Goal: Navigation & Orientation: Find specific page/section

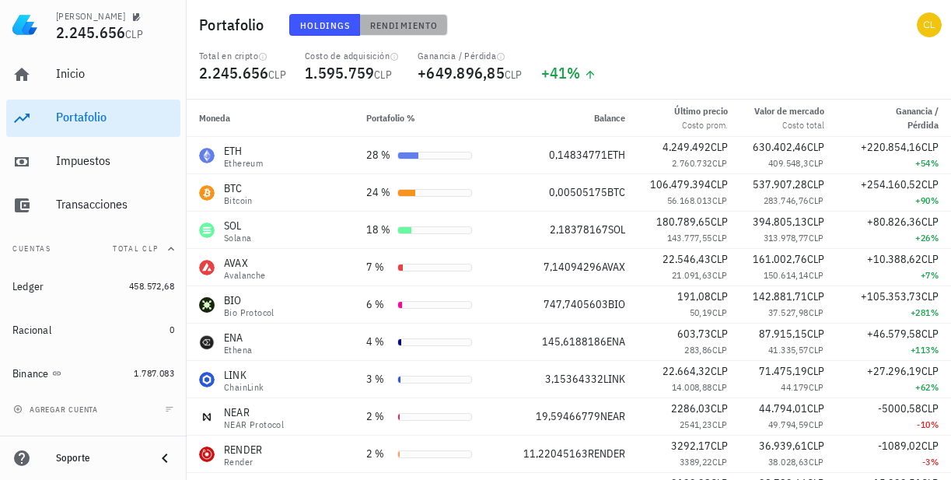
click at [376, 27] on span "Rendimiento" at bounding box center [403, 25] width 68 height 12
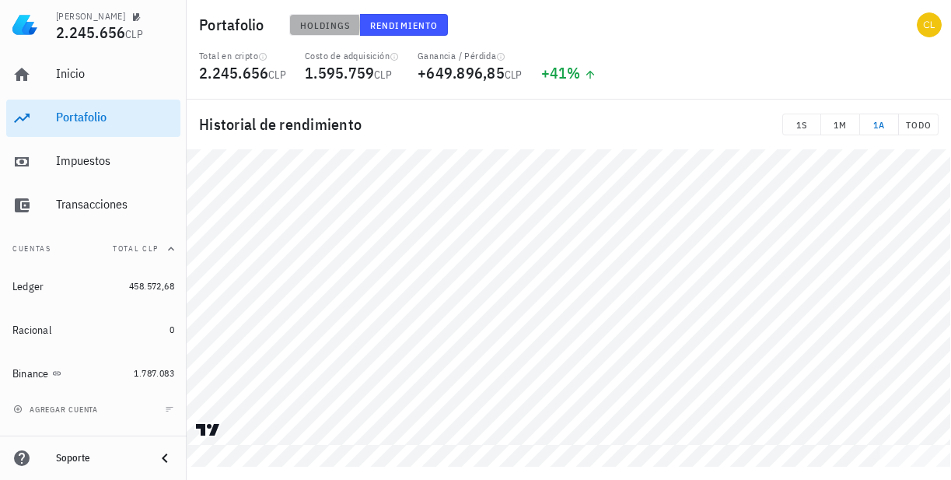
click at [329, 28] on span "Holdings" at bounding box center [324, 25] width 51 height 12
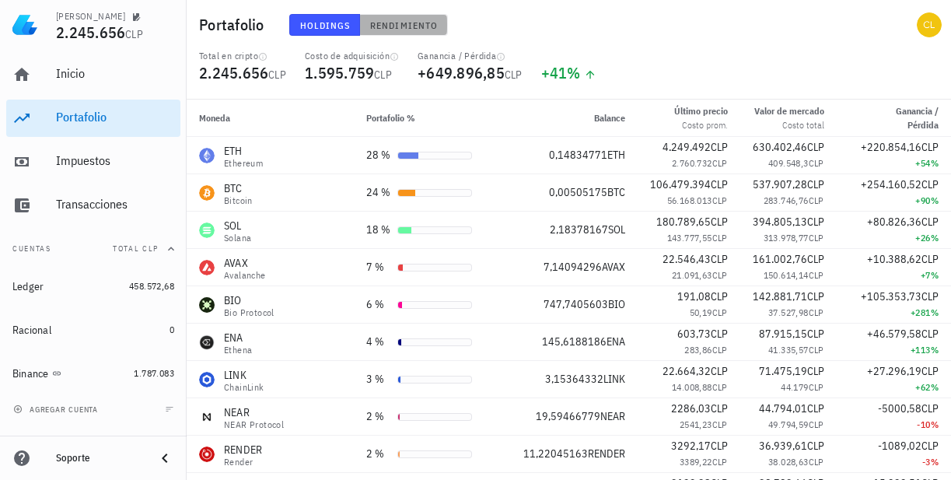
click at [386, 32] on button "Rendimiento" at bounding box center [404, 25] width 88 height 22
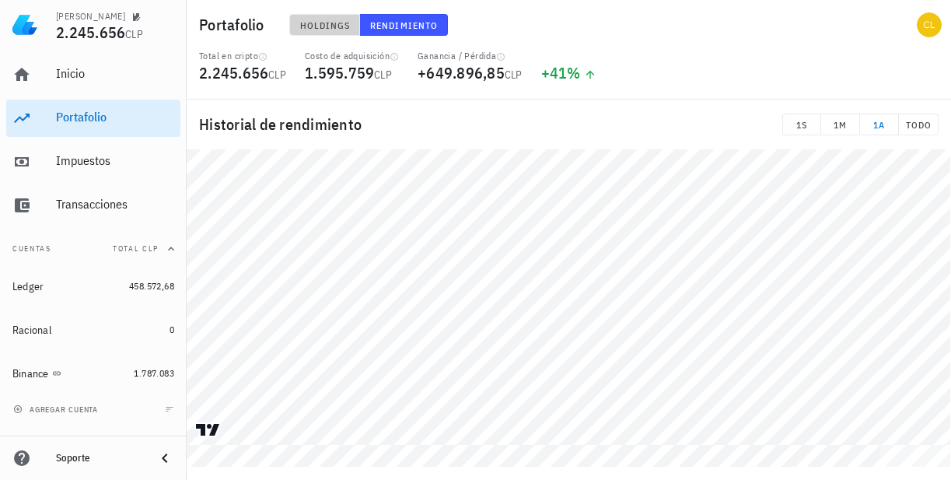
click at [333, 26] on span "Holdings" at bounding box center [324, 25] width 51 height 12
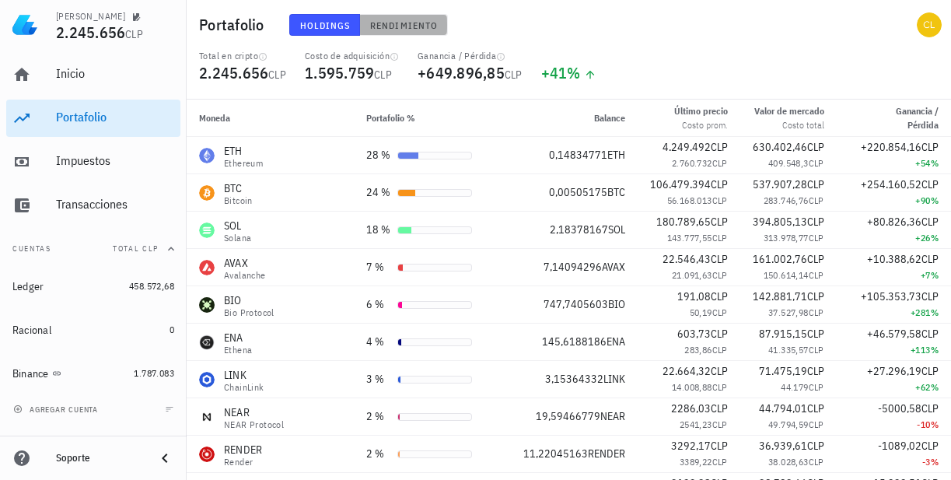
click at [397, 24] on span "Rendimiento" at bounding box center [403, 25] width 68 height 12
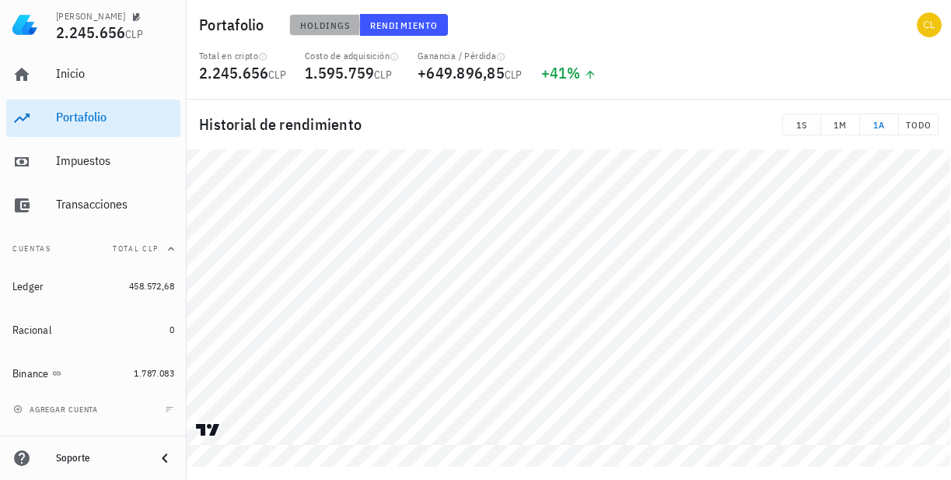
click at [331, 19] on span "Holdings" at bounding box center [324, 25] width 51 height 12
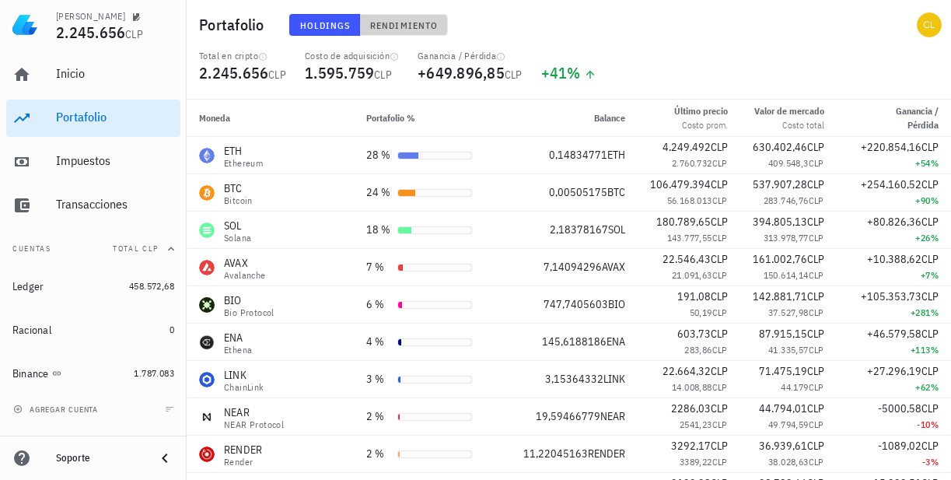
click at [406, 19] on span "Rendimiento" at bounding box center [403, 25] width 68 height 12
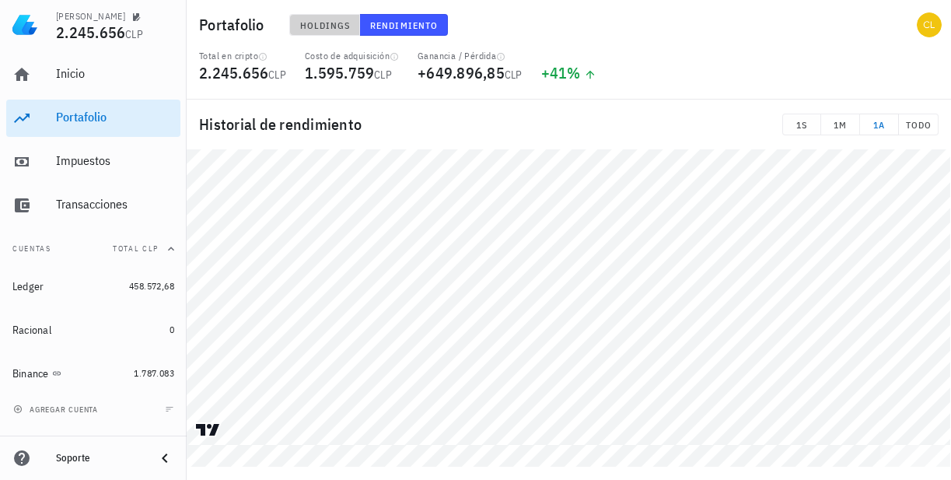
click at [328, 20] on span "Holdings" at bounding box center [324, 25] width 51 height 12
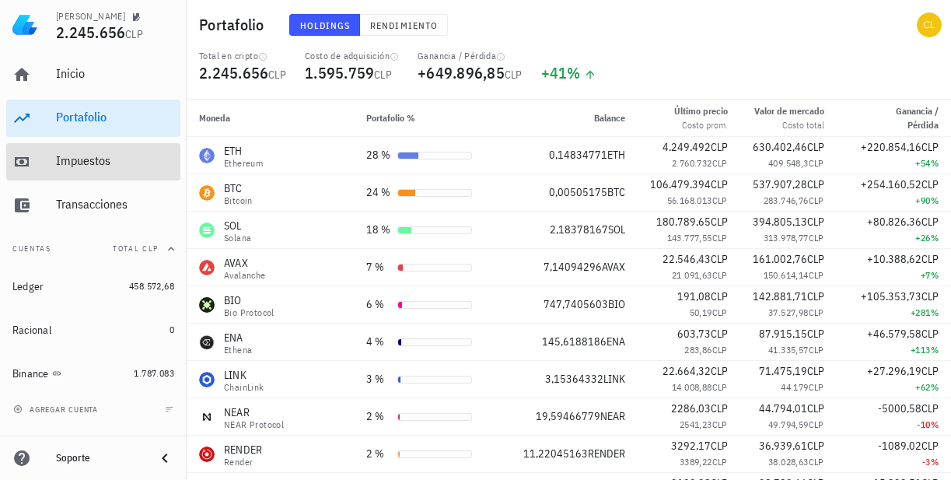
click at [95, 166] on div "Impuestos" at bounding box center [115, 160] width 118 height 15
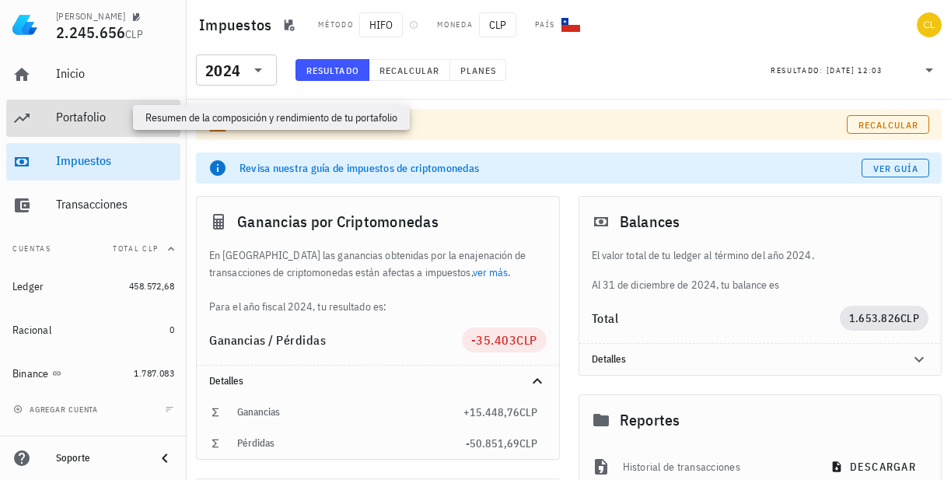
click at [107, 117] on div "Portafolio" at bounding box center [115, 117] width 118 height 15
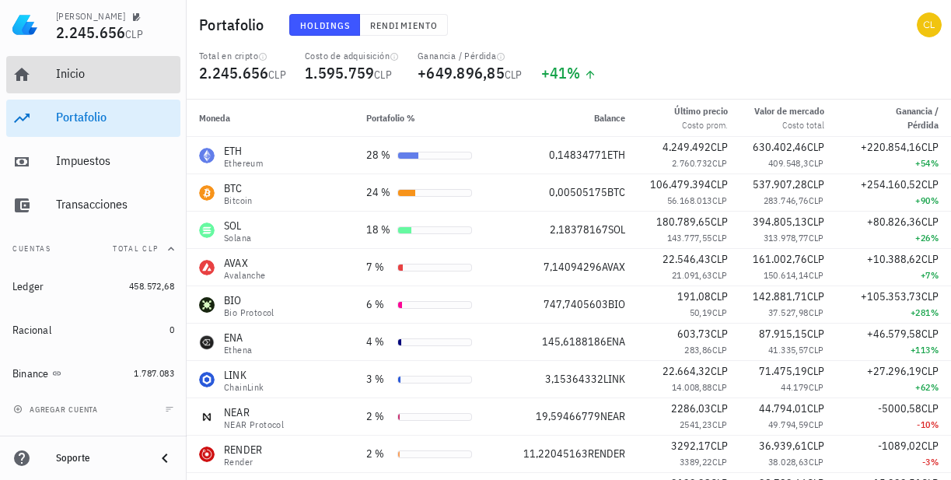
click at [105, 79] on div "Inicio" at bounding box center [115, 73] width 118 height 15
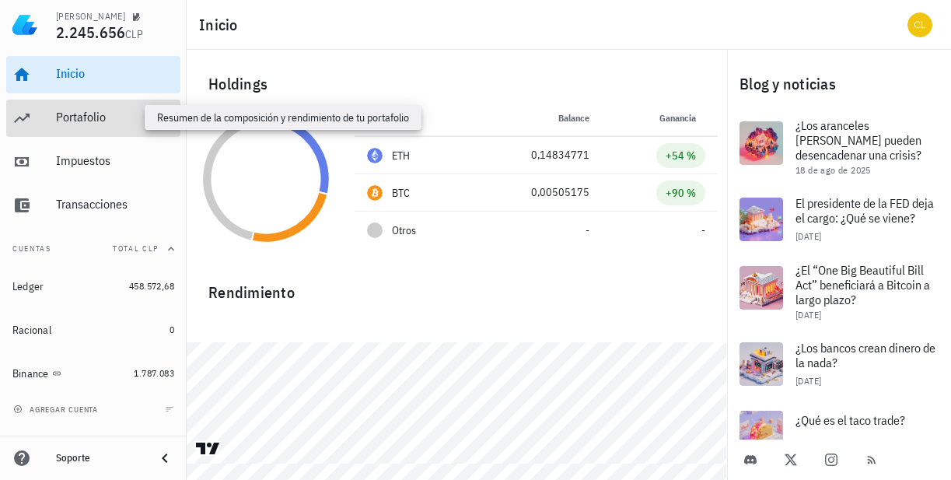
click at [100, 122] on div "Portafolio" at bounding box center [115, 117] width 118 height 15
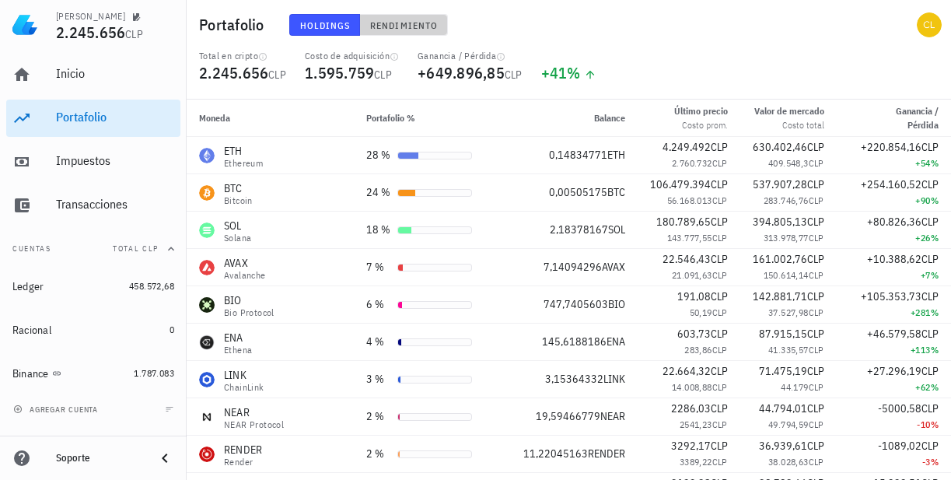
click at [387, 22] on span "Rendimiento" at bounding box center [403, 25] width 68 height 12
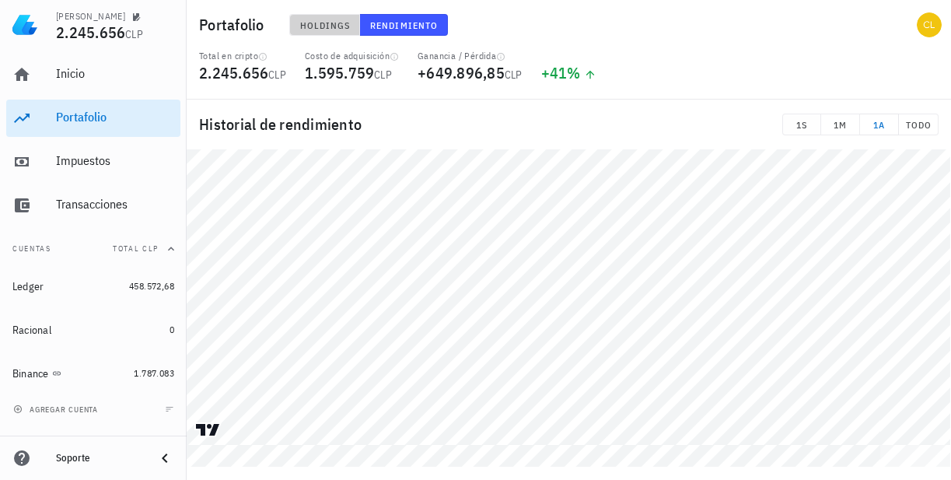
click at [334, 22] on span "Holdings" at bounding box center [324, 25] width 51 height 12
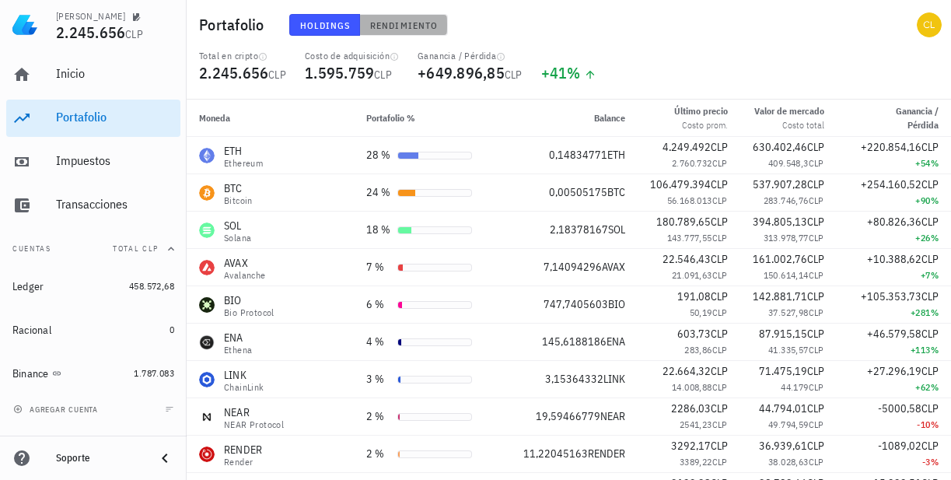
click at [397, 29] on span "Rendimiento" at bounding box center [403, 25] width 68 height 12
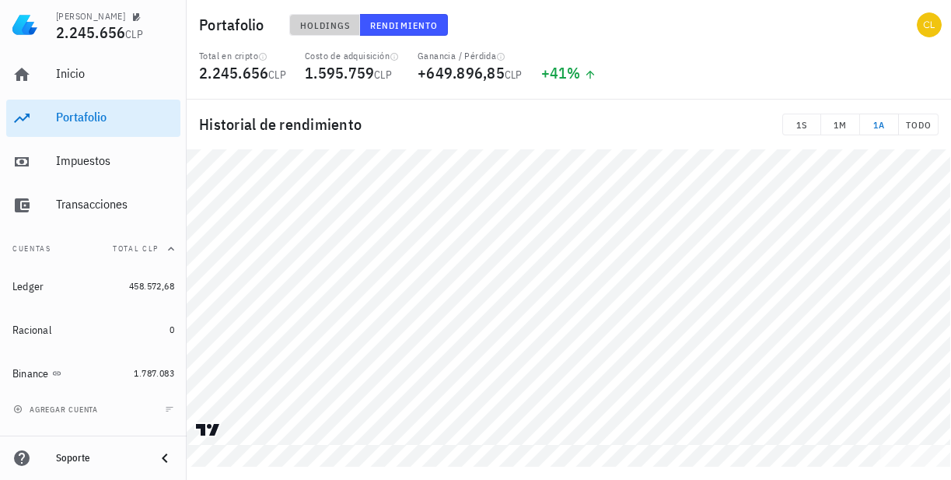
click at [327, 26] on span "Holdings" at bounding box center [324, 25] width 51 height 12
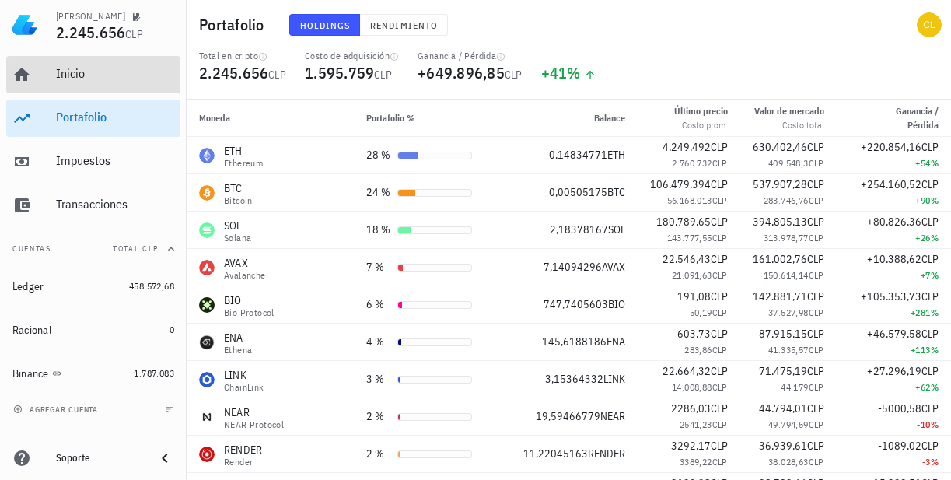
click at [100, 80] on div "Inicio" at bounding box center [115, 73] width 118 height 15
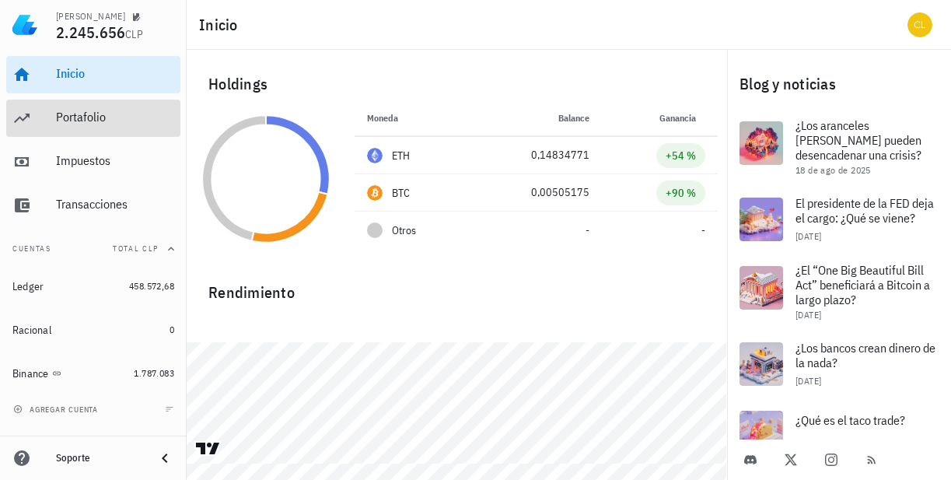
click at [121, 128] on div "Portafolio" at bounding box center [115, 117] width 118 height 35
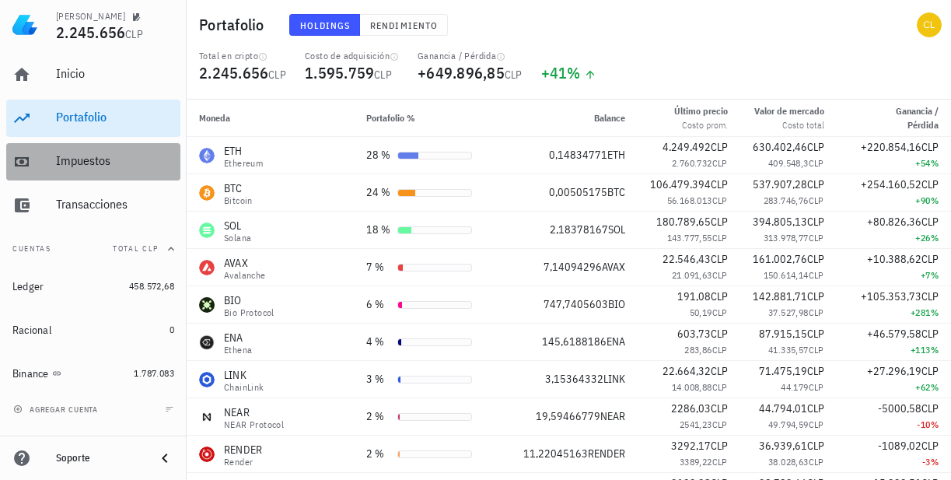
click at [117, 159] on div "Impuestos" at bounding box center [115, 160] width 118 height 15
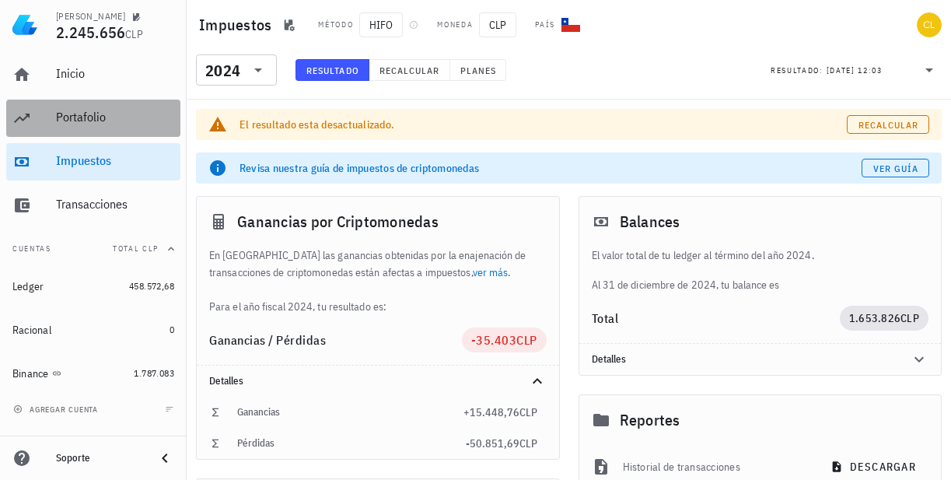
click at [102, 119] on div "Portafolio" at bounding box center [115, 117] width 118 height 15
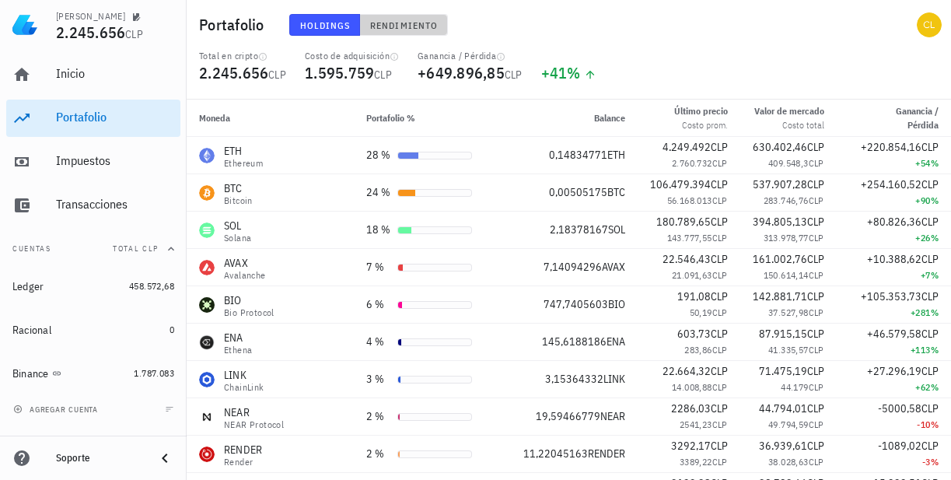
click at [397, 25] on span "Rendimiento" at bounding box center [403, 25] width 68 height 12
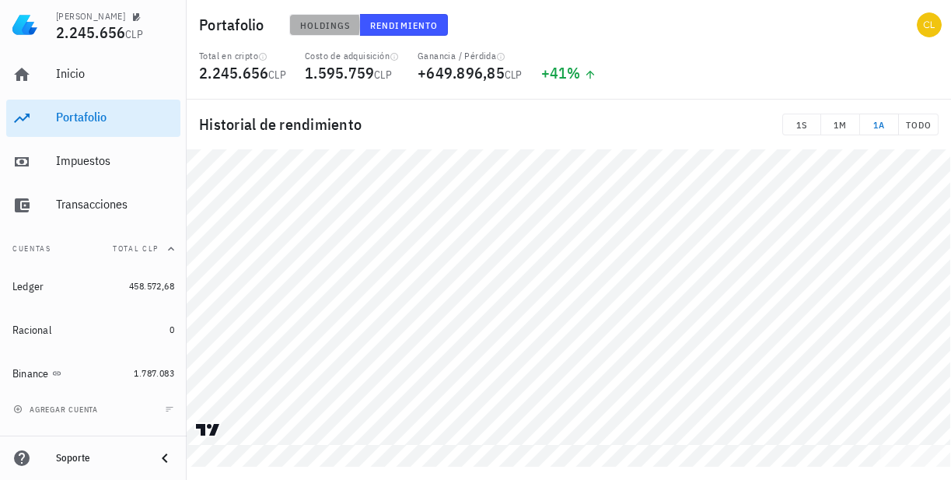
click at [317, 25] on span "Holdings" at bounding box center [324, 25] width 51 height 12
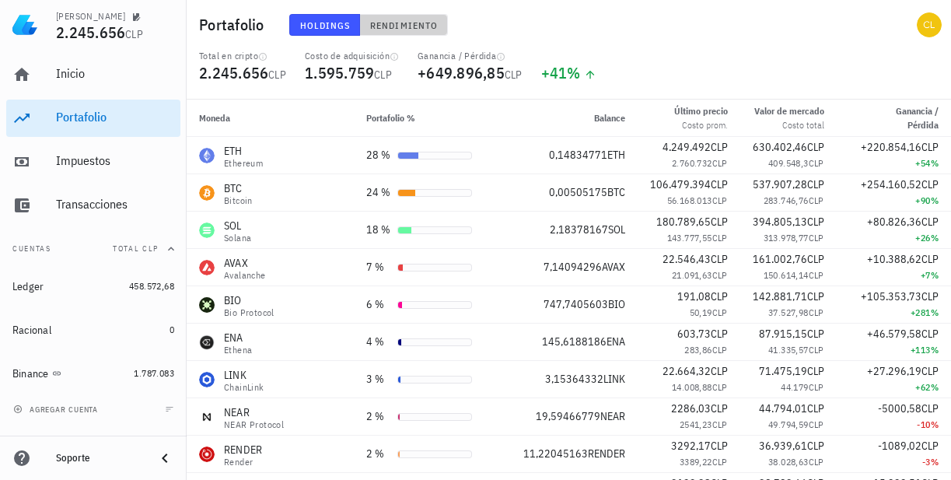
click at [395, 24] on span "Rendimiento" at bounding box center [403, 25] width 68 height 12
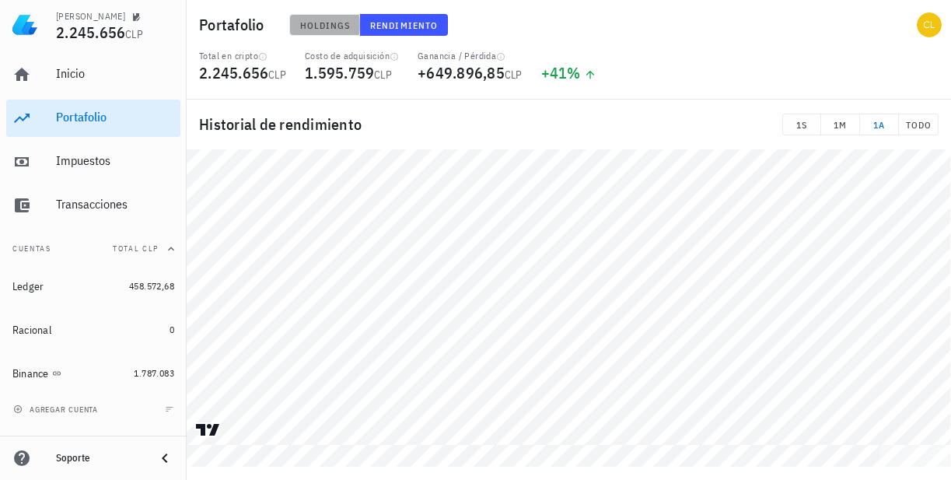
click at [331, 26] on span "Holdings" at bounding box center [324, 25] width 51 height 12
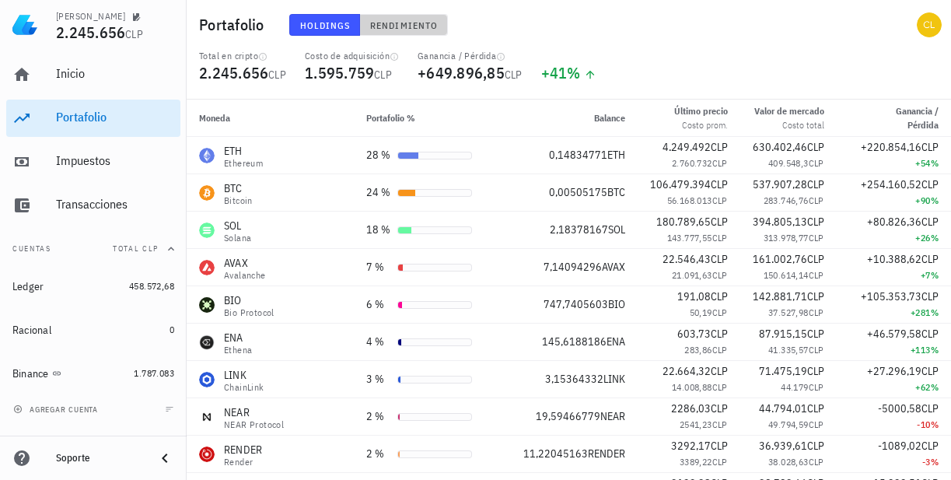
click at [397, 29] on span "Rendimiento" at bounding box center [403, 25] width 68 height 12
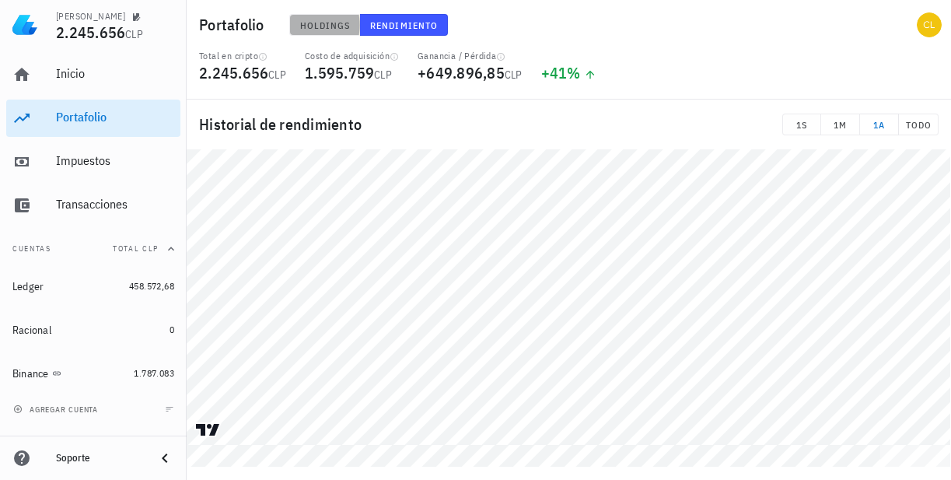
click at [327, 24] on span "Holdings" at bounding box center [324, 25] width 51 height 12
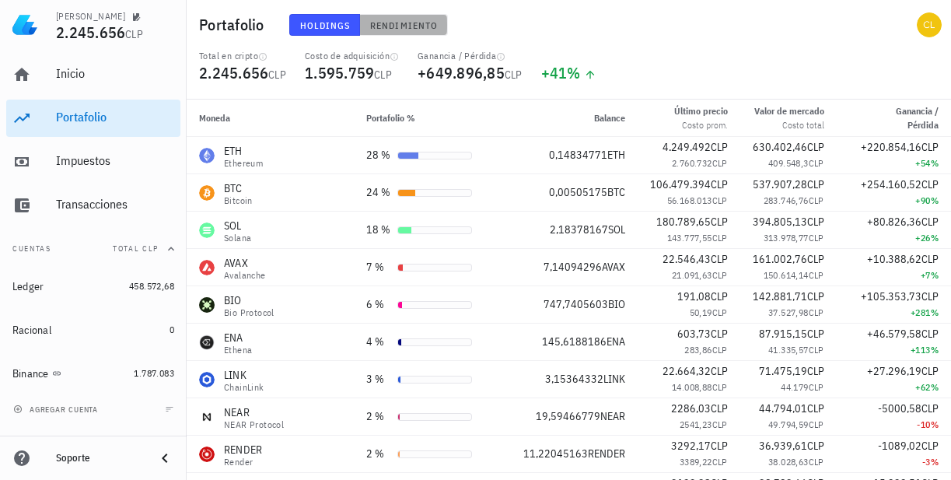
click at [398, 28] on span "Rendimiento" at bounding box center [403, 25] width 68 height 12
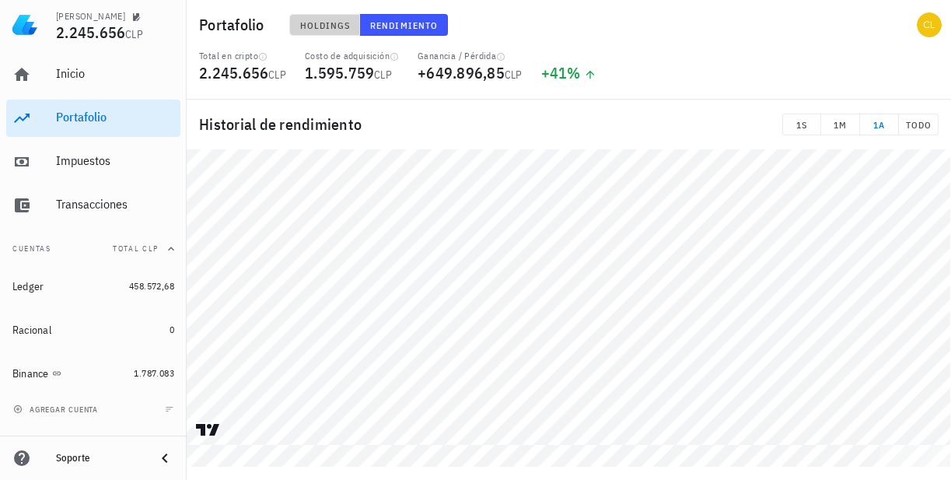
click at [325, 26] on span "Holdings" at bounding box center [324, 25] width 51 height 12
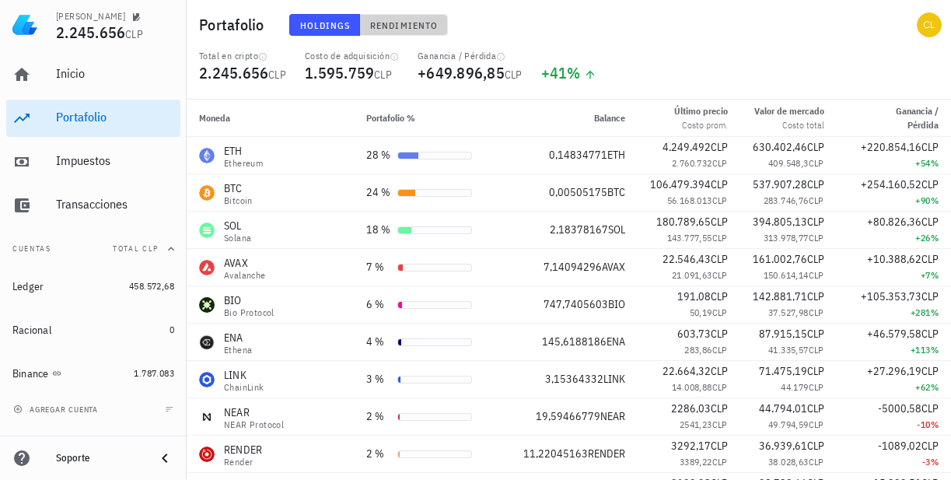
click at [401, 28] on span "Rendimiento" at bounding box center [403, 25] width 68 height 12
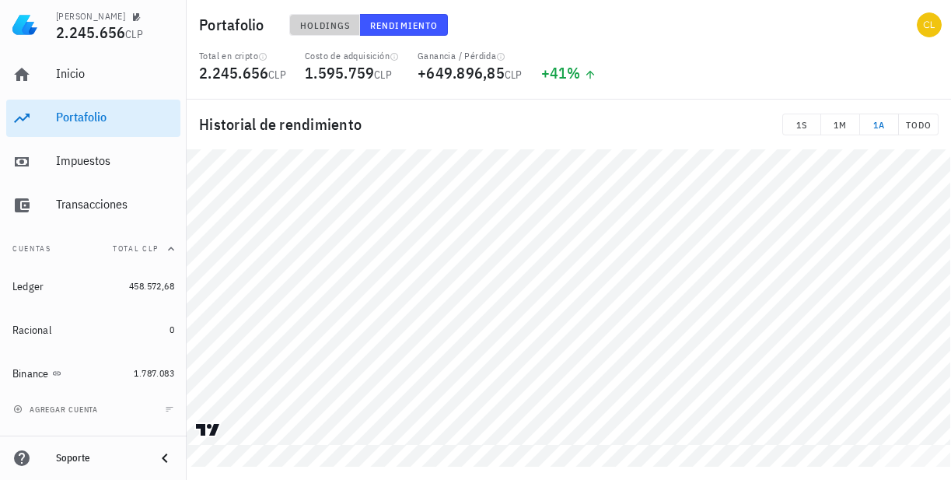
click at [326, 26] on span "Holdings" at bounding box center [324, 25] width 51 height 12
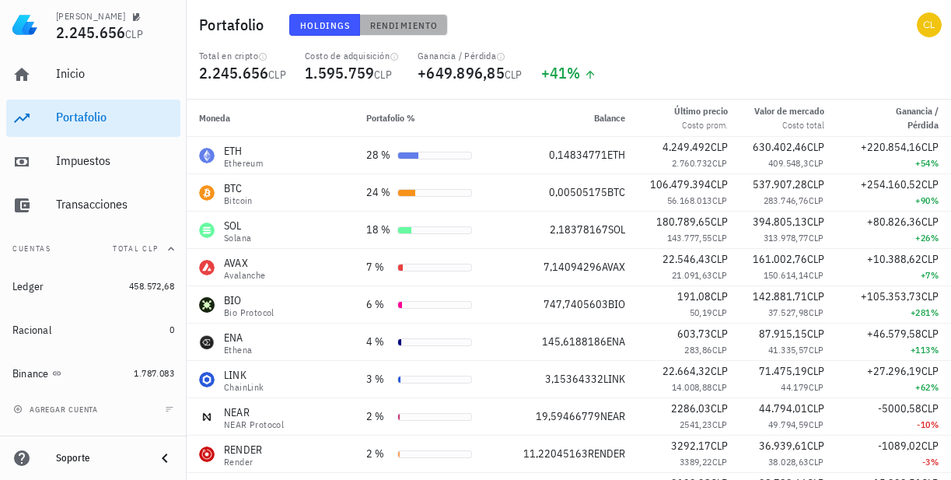
click at [401, 30] on span "Rendimiento" at bounding box center [403, 25] width 68 height 12
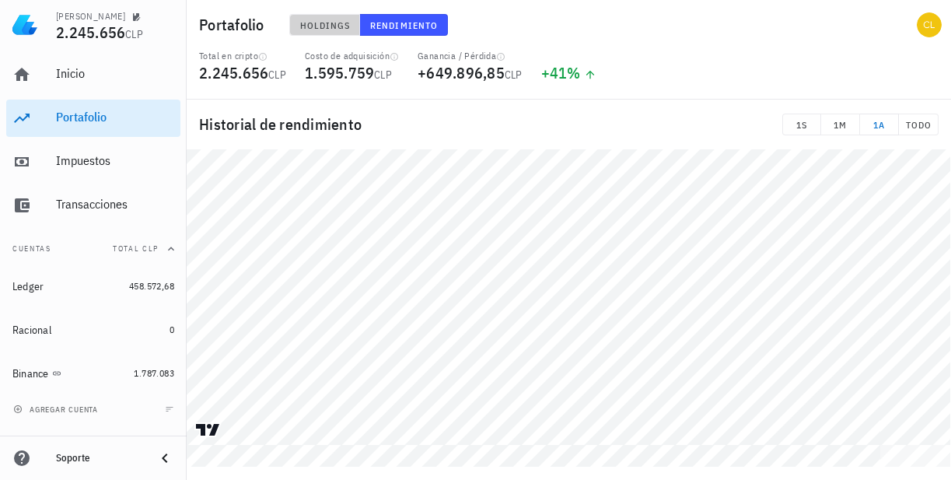
click at [327, 30] on span "Holdings" at bounding box center [324, 25] width 51 height 12
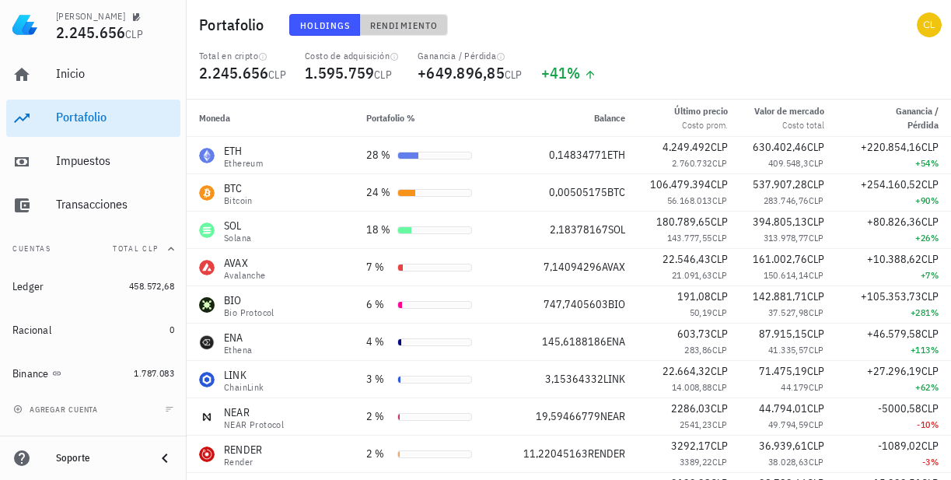
click at [399, 29] on span "Rendimiento" at bounding box center [403, 25] width 68 height 12
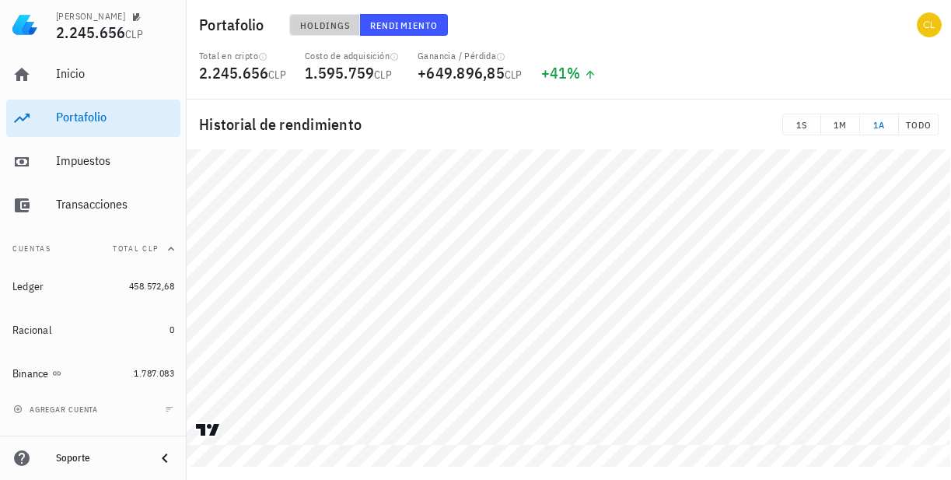
click at [327, 25] on span "Holdings" at bounding box center [324, 25] width 51 height 12
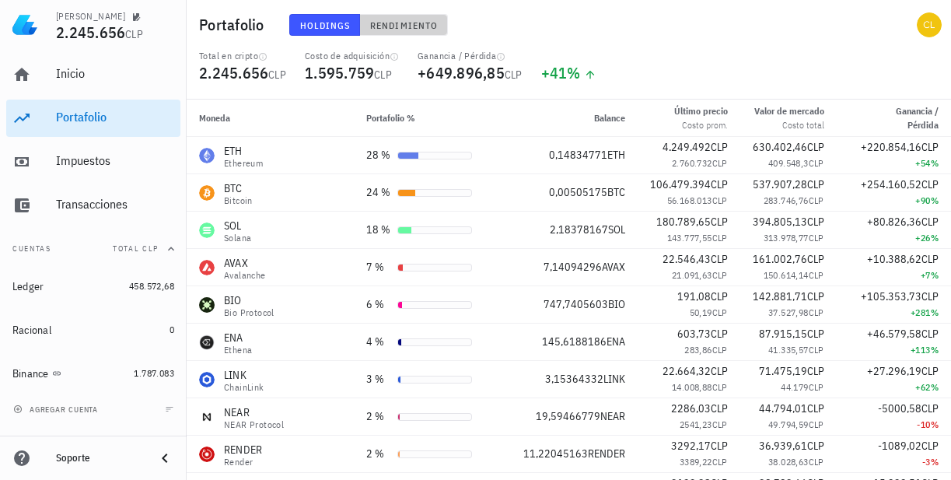
click at [398, 23] on span "Rendimiento" at bounding box center [403, 25] width 68 height 12
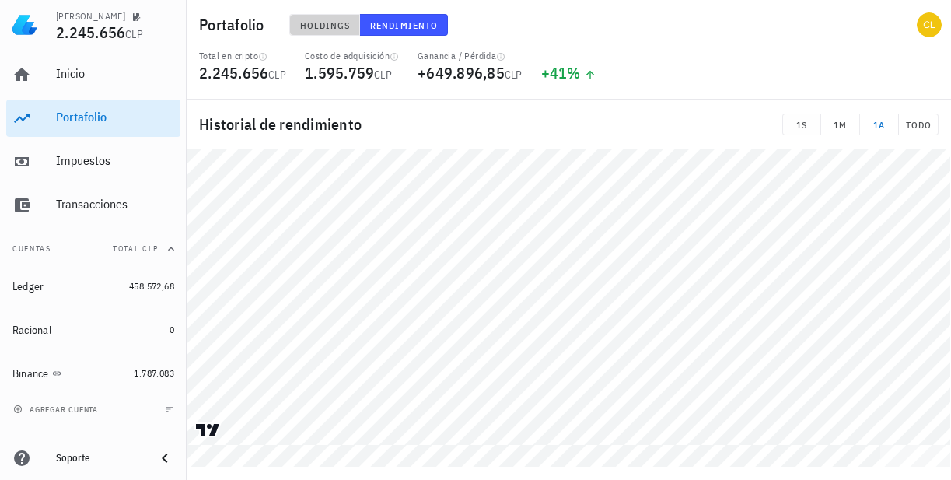
click at [325, 21] on span "Holdings" at bounding box center [324, 25] width 51 height 12
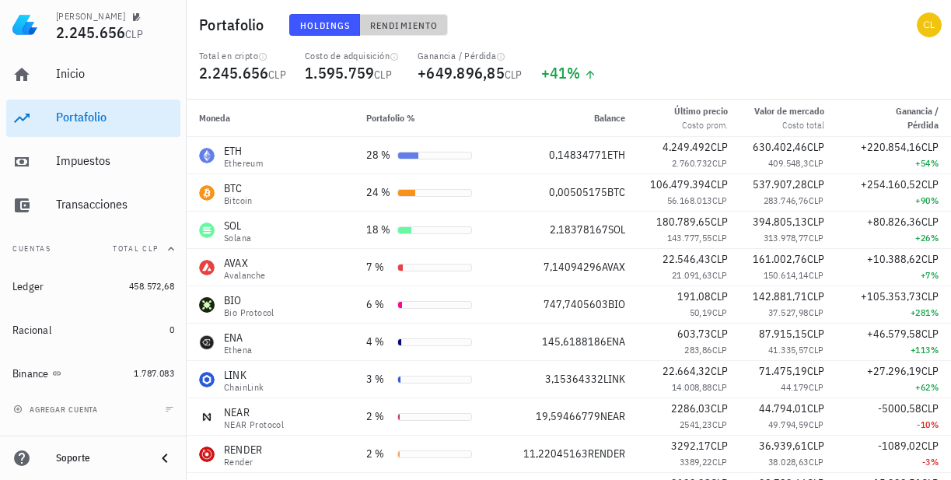
click at [401, 29] on span "Rendimiento" at bounding box center [403, 25] width 68 height 12
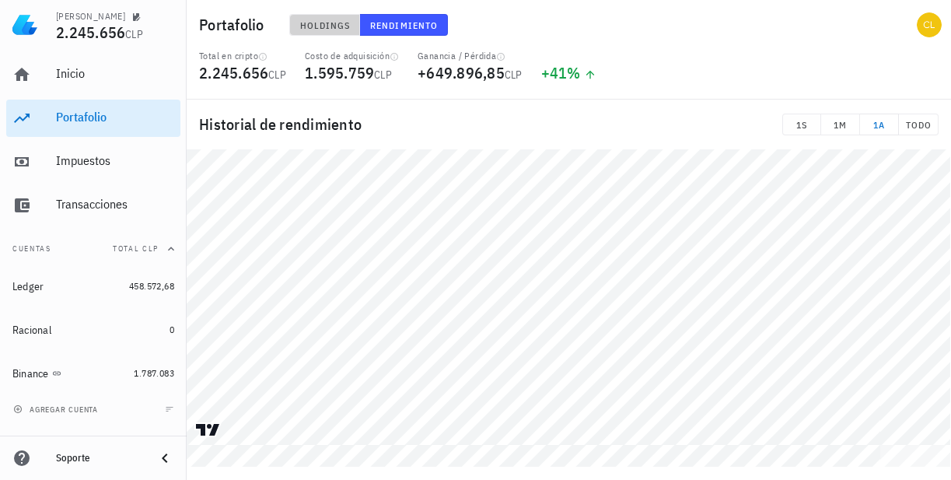
click at [324, 26] on span "Holdings" at bounding box center [324, 25] width 51 height 12
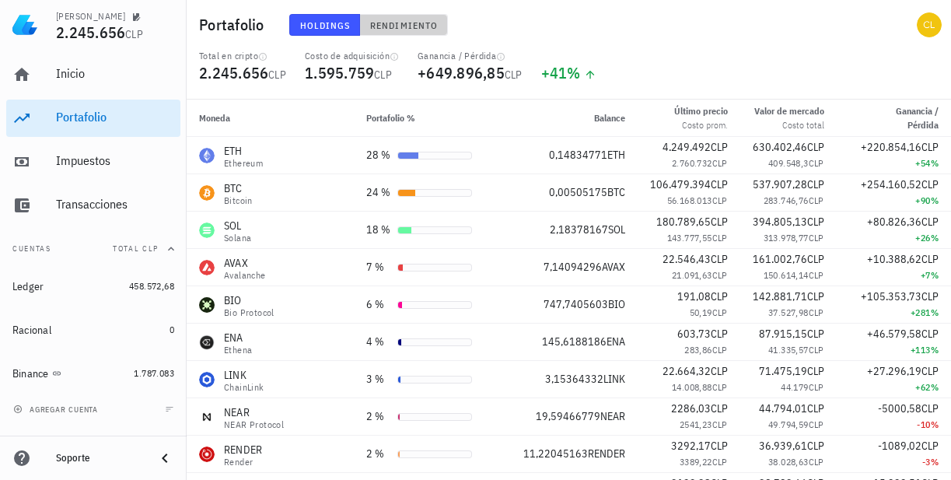
click at [400, 29] on span "Rendimiento" at bounding box center [403, 25] width 68 height 12
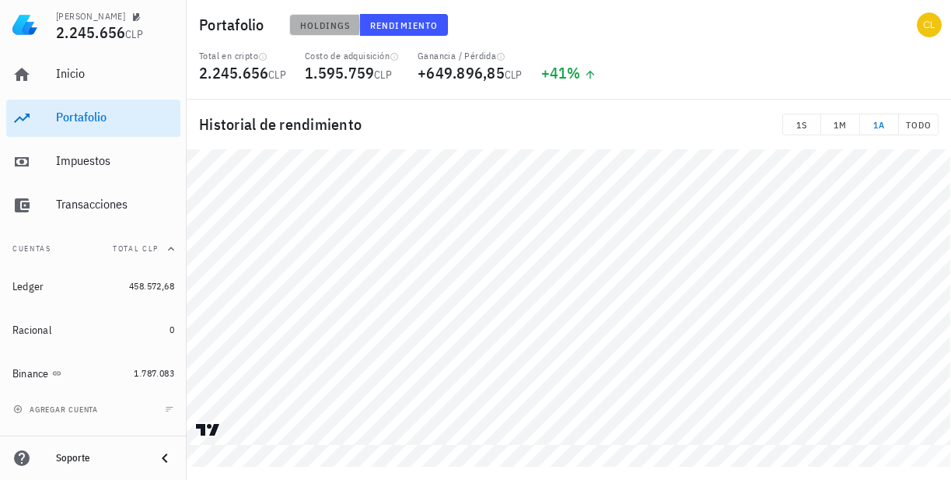
click at [330, 30] on span "Holdings" at bounding box center [324, 25] width 51 height 12
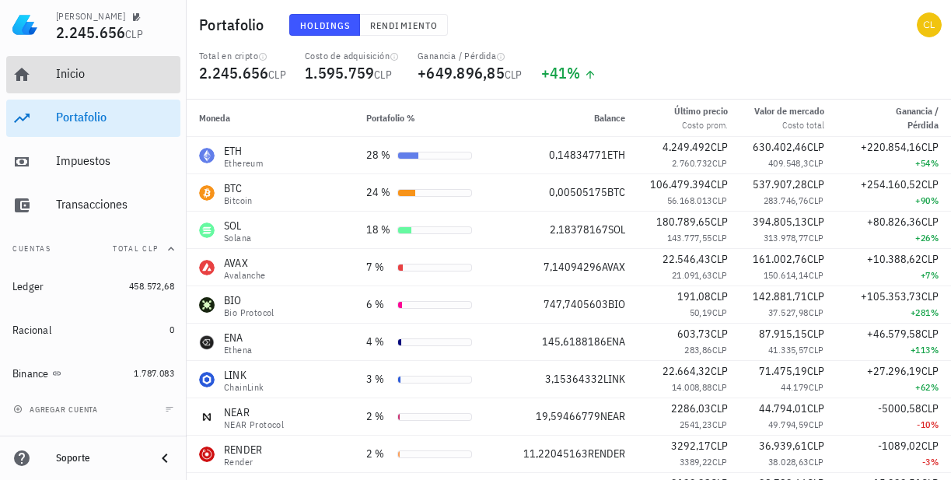
click at [108, 70] on div "Inicio" at bounding box center [115, 73] width 118 height 15
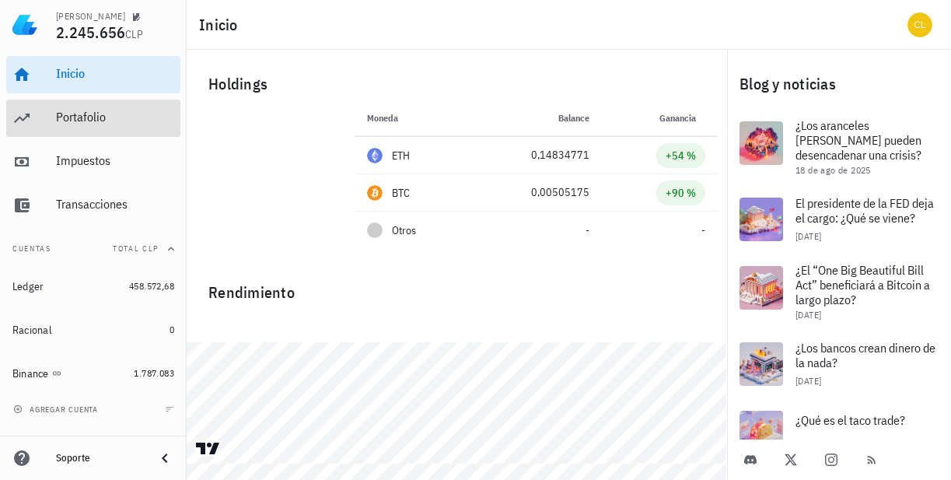
click at [107, 128] on div "Portafolio" at bounding box center [115, 117] width 118 height 35
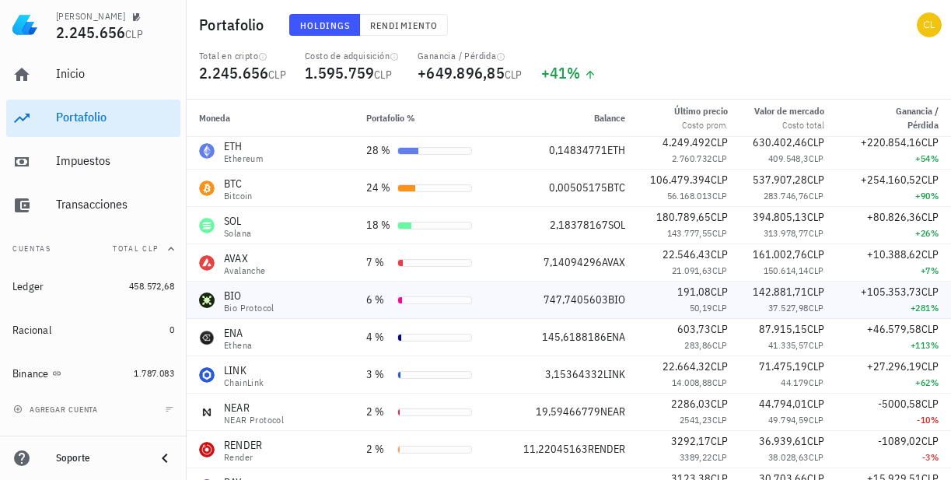
scroll to position [1, 0]
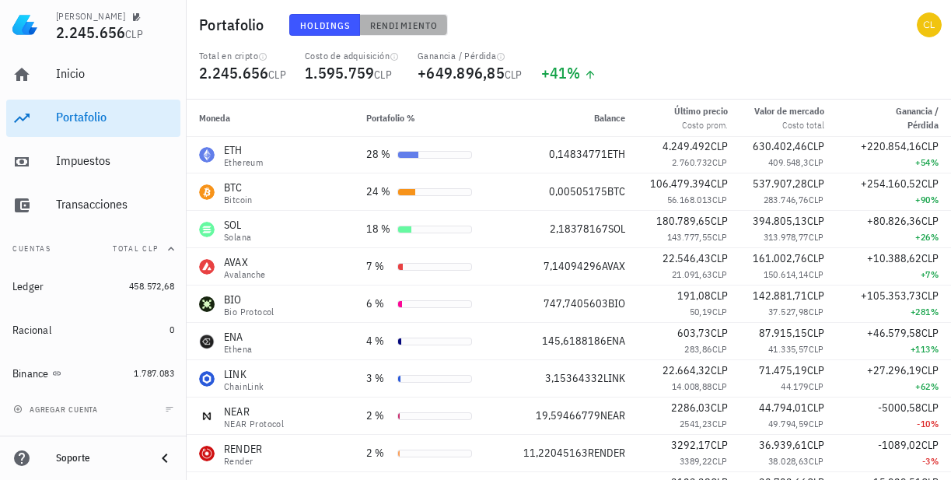
click at [406, 23] on span "Rendimiento" at bounding box center [403, 25] width 68 height 12
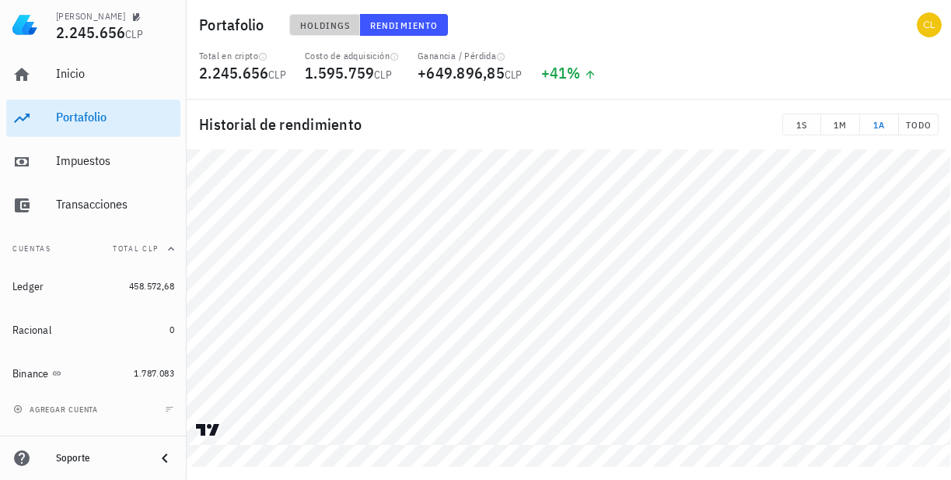
click at [322, 19] on span "Holdings" at bounding box center [324, 25] width 51 height 12
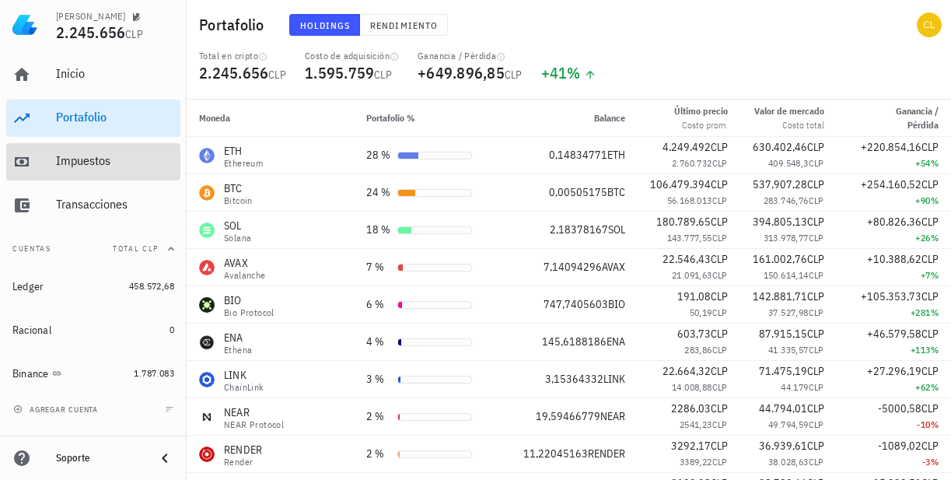
click at [95, 157] on div "Impuestos" at bounding box center [115, 160] width 118 height 15
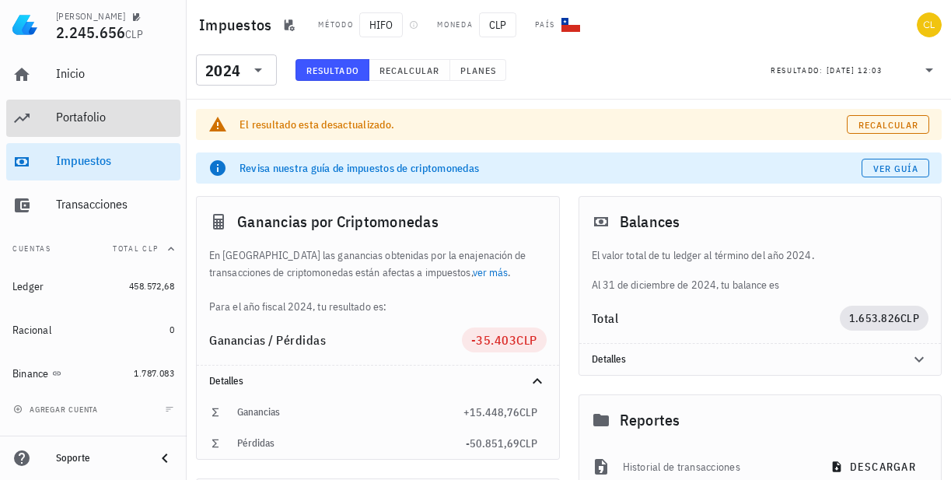
click at [100, 114] on div "Portafolio" at bounding box center [115, 117] width 118 height 15
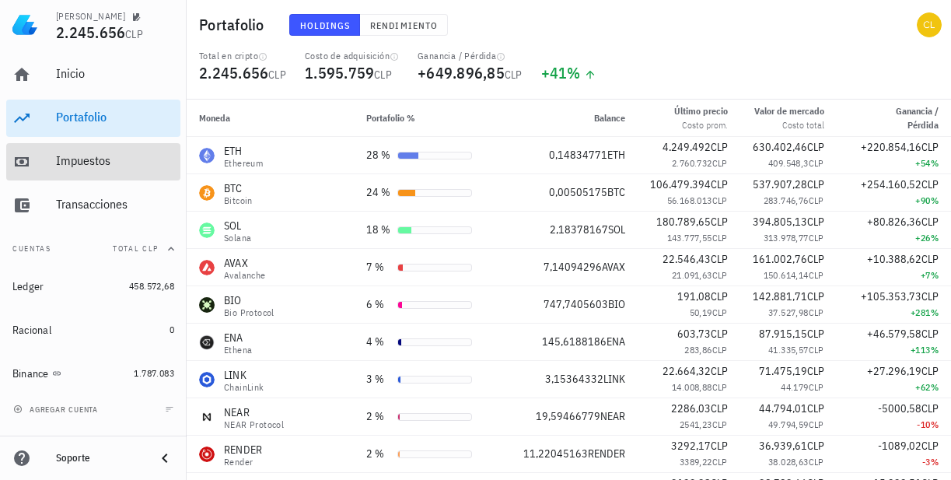
click at [117, 149] on div "Impuestos" at bounding box center [115, 161] width 118 height 35
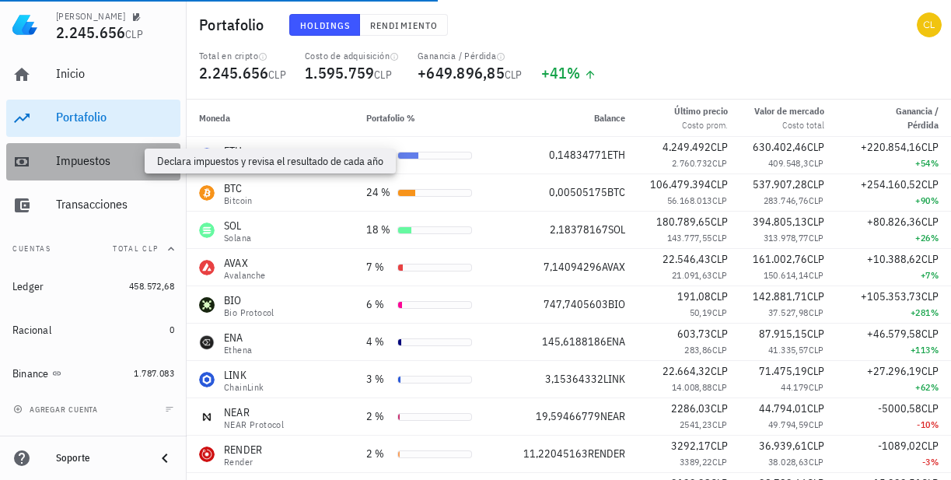
click at [101, 162] on div "Impuestos" at bounding box center [115, 160] width 118 height 15
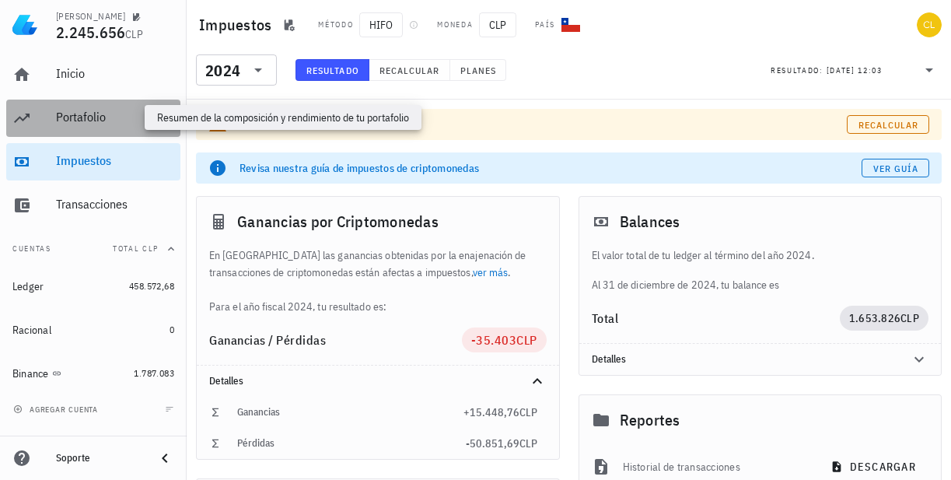
click at [102, 121] on div "Portafolio" at bounding box center [115, 117] width 118 height 15
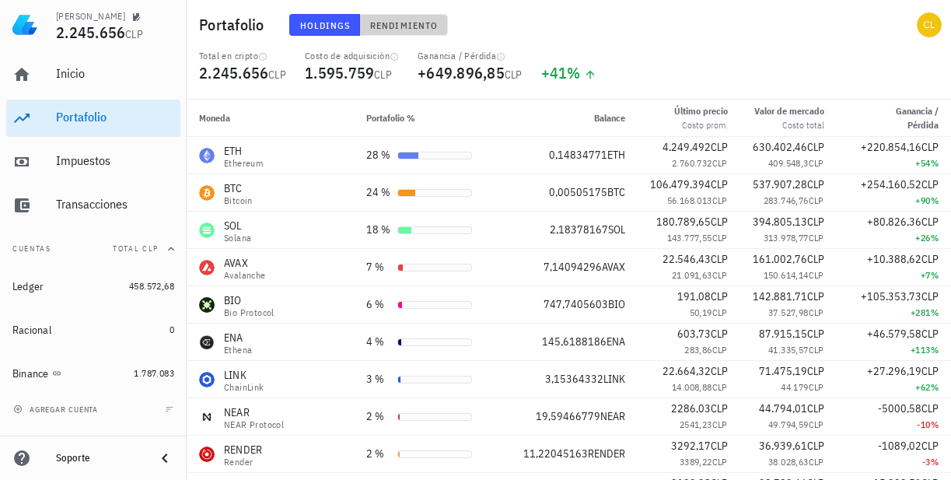
click at [398, 19] on span "Rendimiento" at bounding box center [403, 25] width 68 height 12
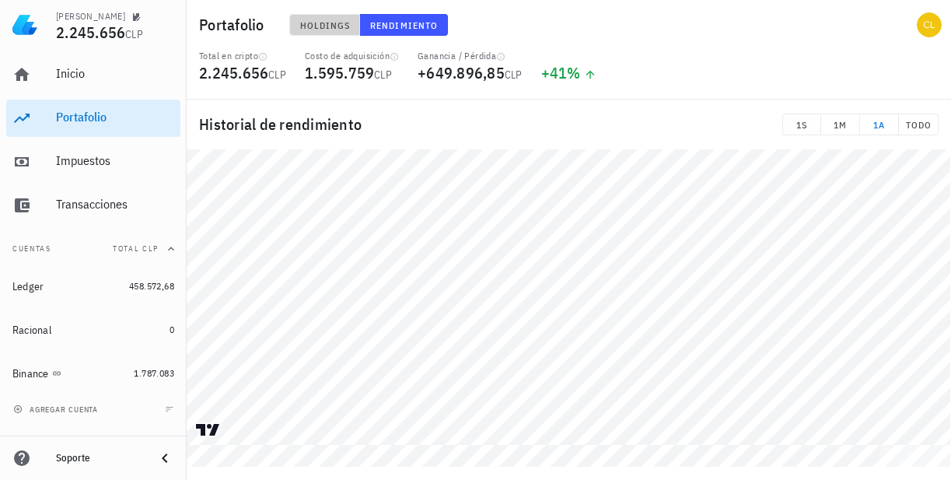
click at [328, 25] on span "Holdings" at bounding box center [324, 25] width 51 height 12
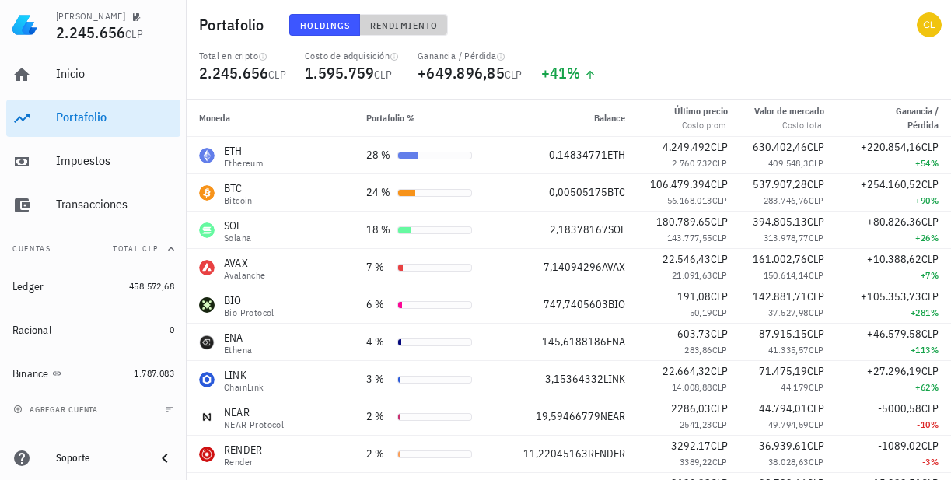
click at [398, 26] on span "Rendimiento" at bounding box center [403, 25] width 68 height 12
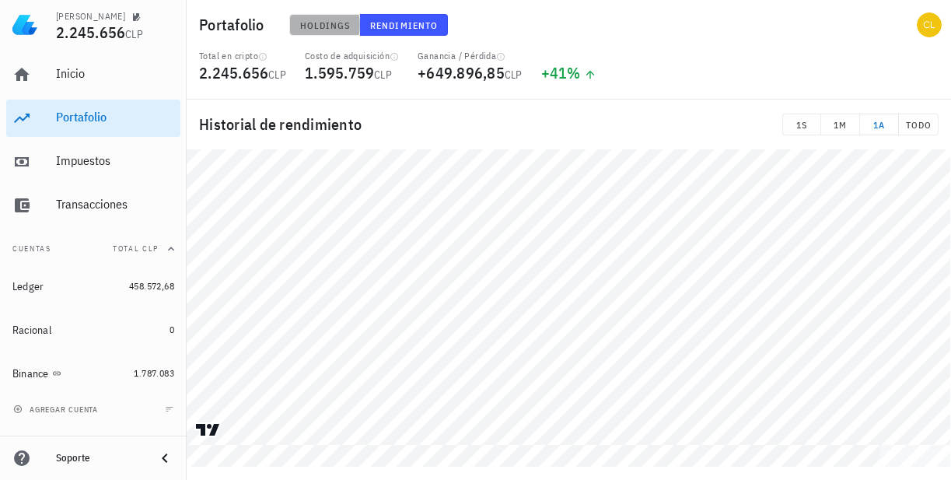
click at [334, 29] on span "Holdings" at bounding box center [324, 25] width 51 height 12
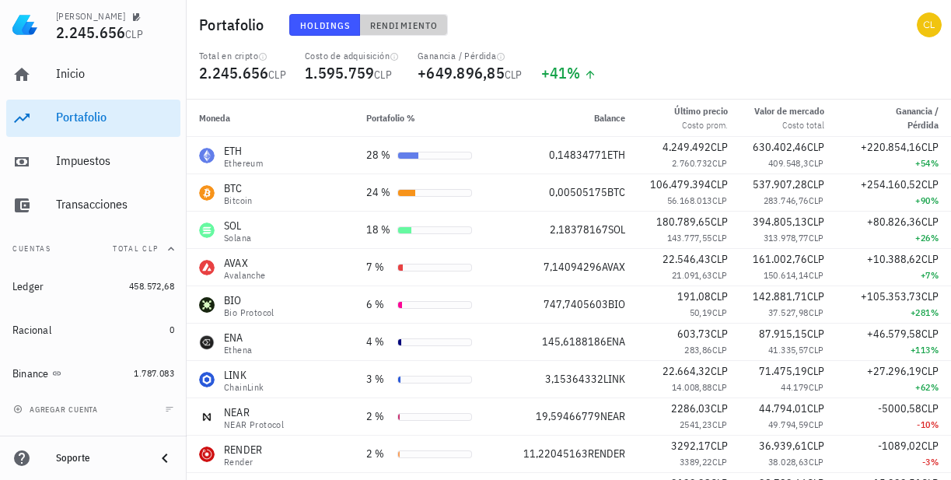
click at [419, 28] on span "Rendimiento" at bounding box center [403, 25] width 68 height 12
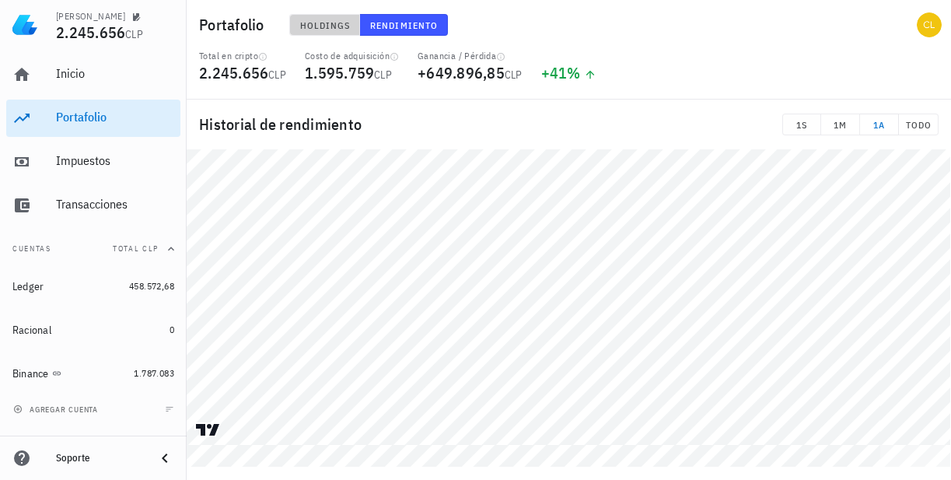
click at [324, 24] on span "Holdings" at bounding box center [324, 25] width 51 height 12
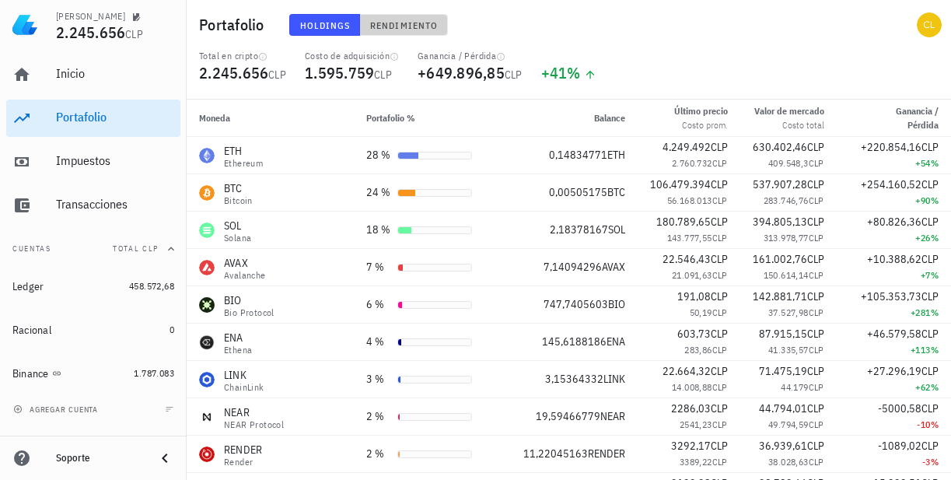
click at [406, 22] on span "Rendimiento" at bounding box center [403, 25] width 68 height 12
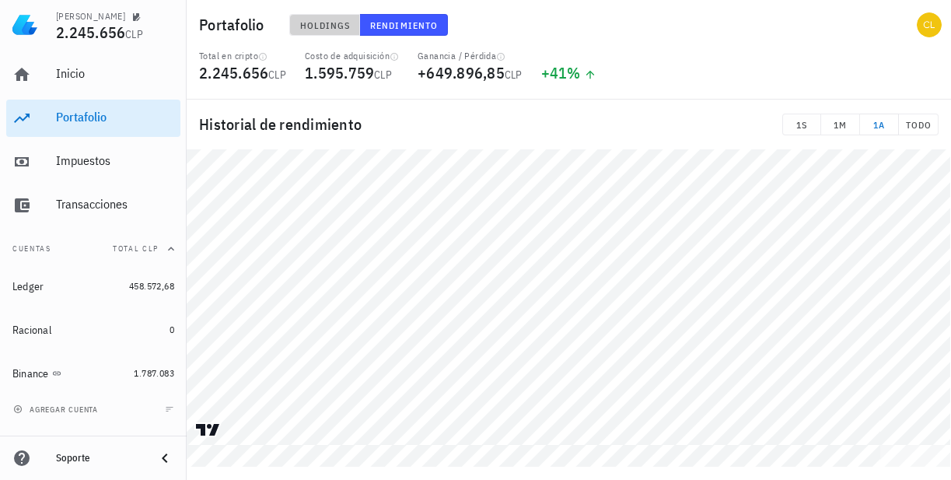
click at [320, 23] on span "Holdings" at bounding box center [324, 25] width 51 height 12
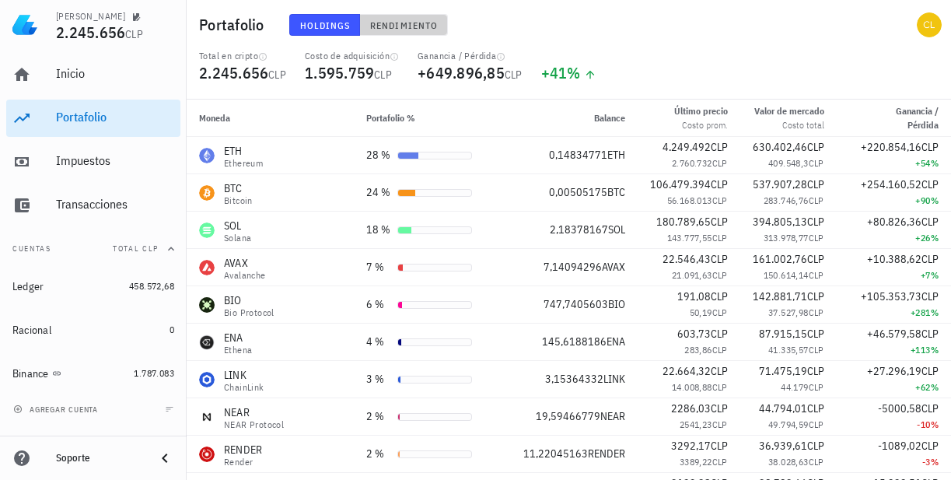
click at [397, 27] on span "Rendimiento" at bounding box center [403, 25] width 68 height 12
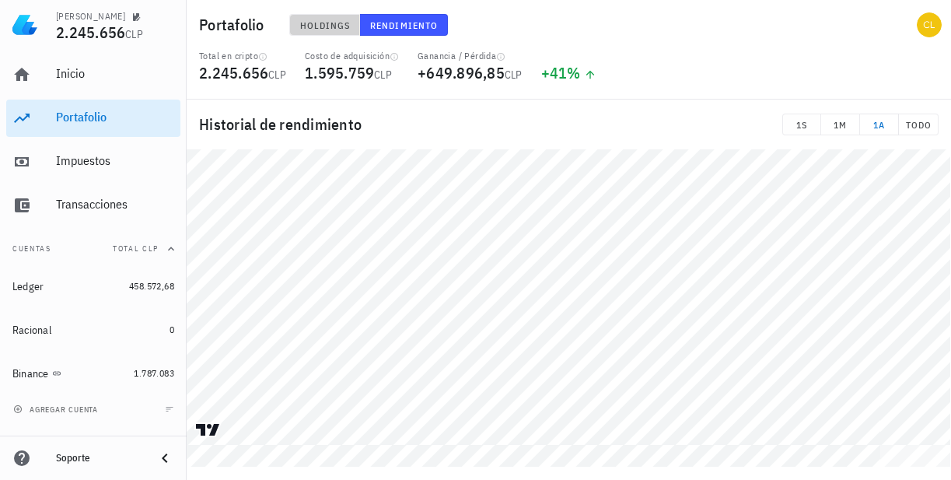
click at [331, 26] on span "Holdings" at bounding box center [324, 25] width 51 height 12
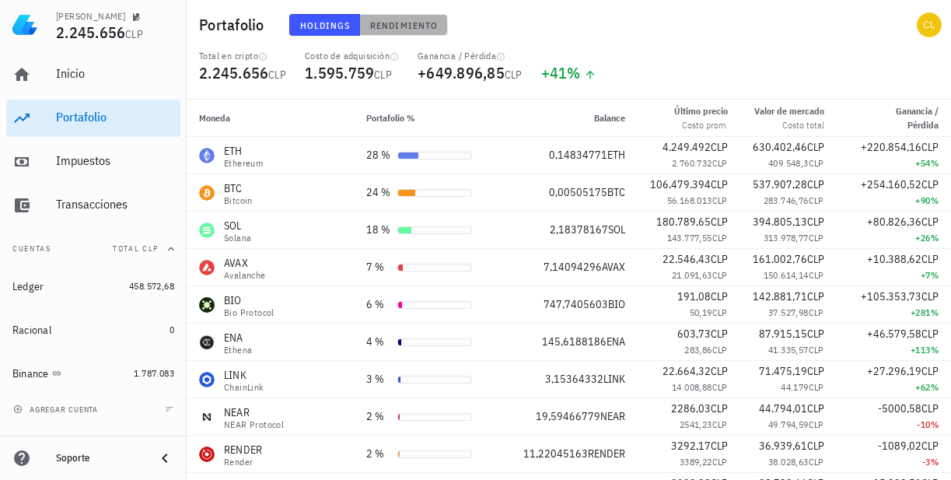
click at [402, 23] on span "Rendimiento" at bounding box center [403, 25] width 68 height 12
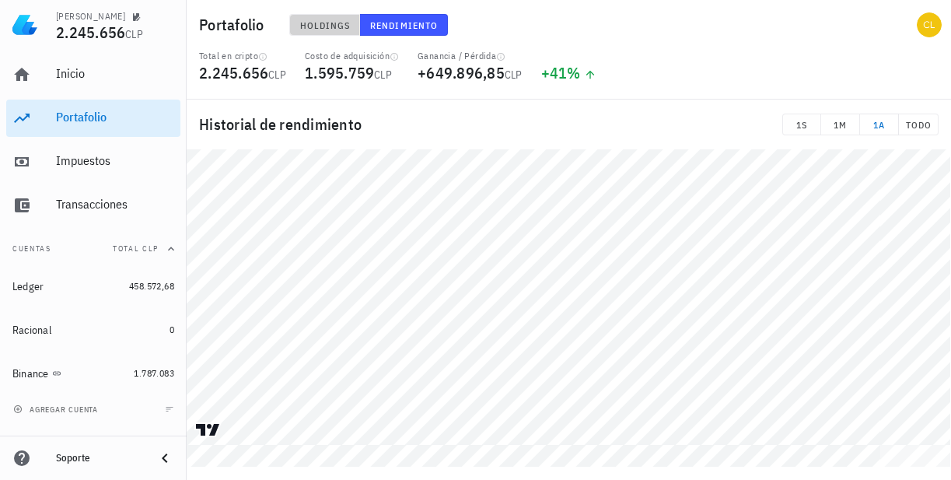
click at [337, 23] on span "Holdings" at bounding box center [324, 25] width 51 height 12
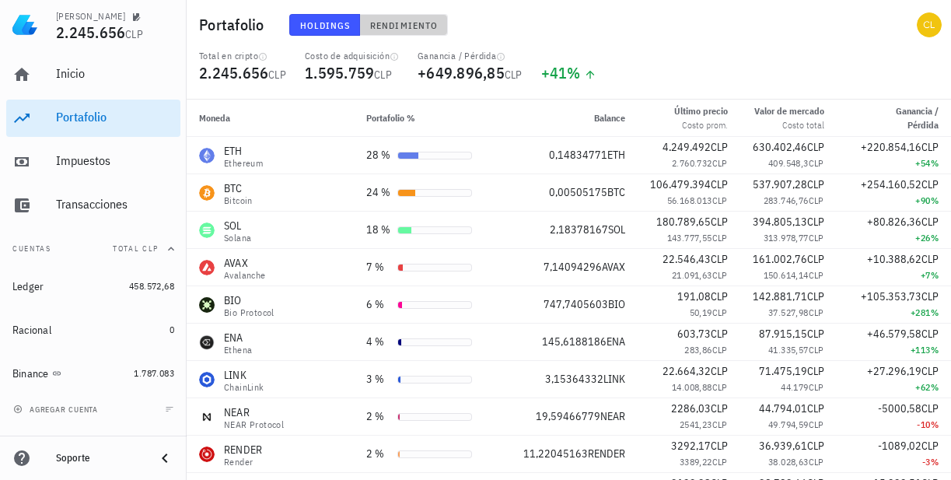
click at [382, 26] on span "Rendimiento" at bounding box center [403, 25] width 68 height 12
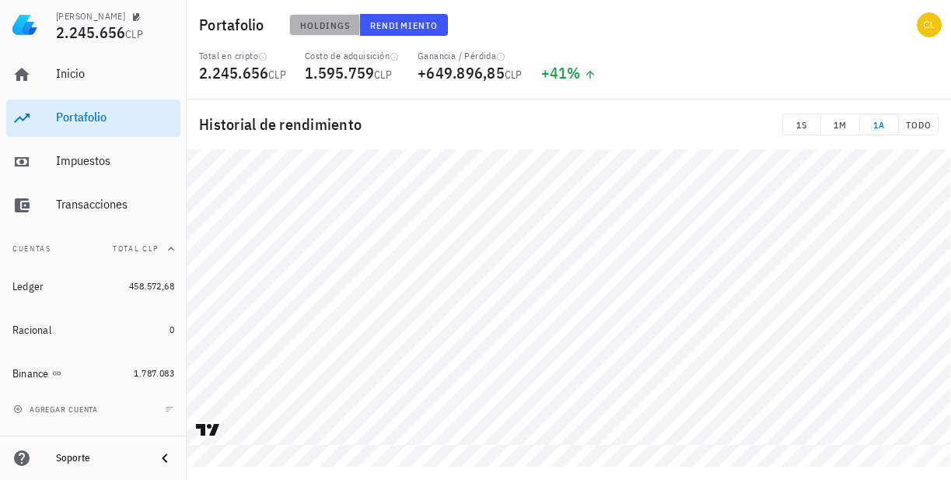
click at [327, 26] on span "Holdings" at bounding box center [324, 25] width 51 height 12
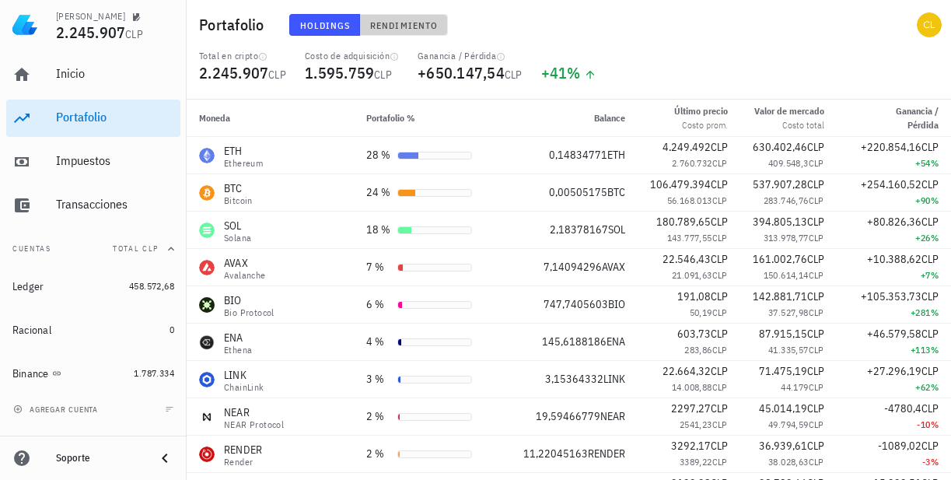
click at [410, 23] on span "Rendimiento" at bounding box center [403, 25] width 68 height 12
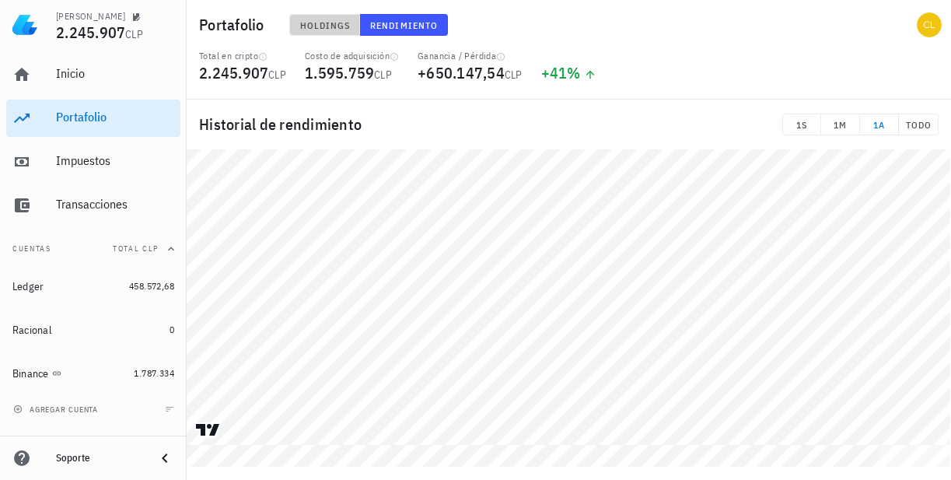
click at [334, 24] on span "Holdings" at bounding box center [324, 25] width 51 height 12
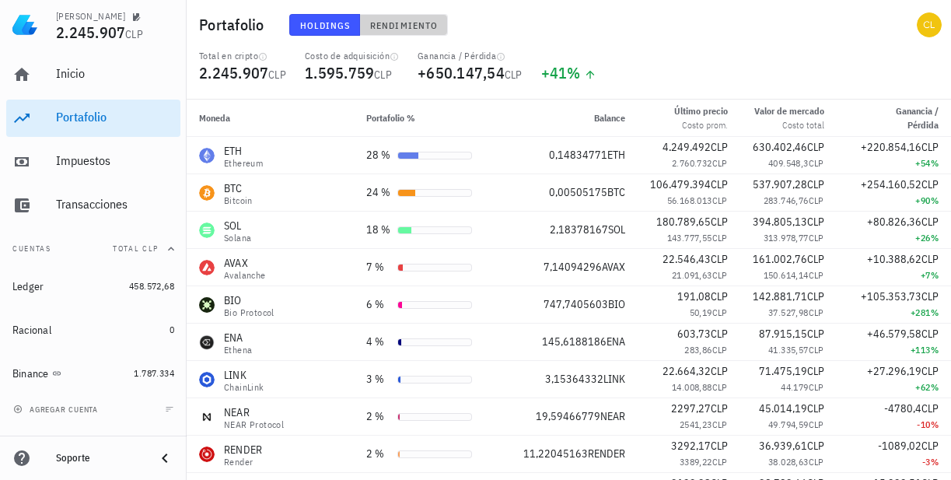
click at [410, 24] on span "Rendimiento" at bounding box center [403, 25] width 68 height 12
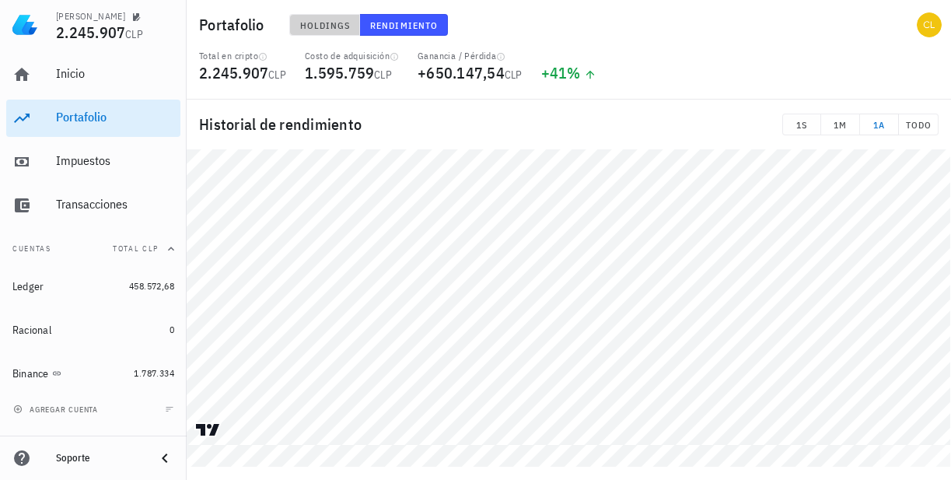
click at [318, 26] on span "Holdings" at bounding box center [324, 25] width 51 height 12
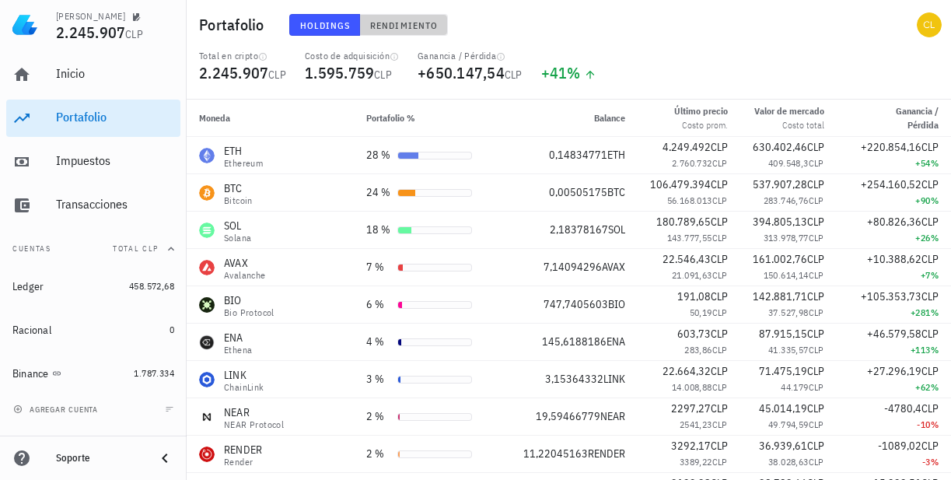
click at [394, 32] on button "Rendimiento" at bounding box center [404, 25] width 88 height 22
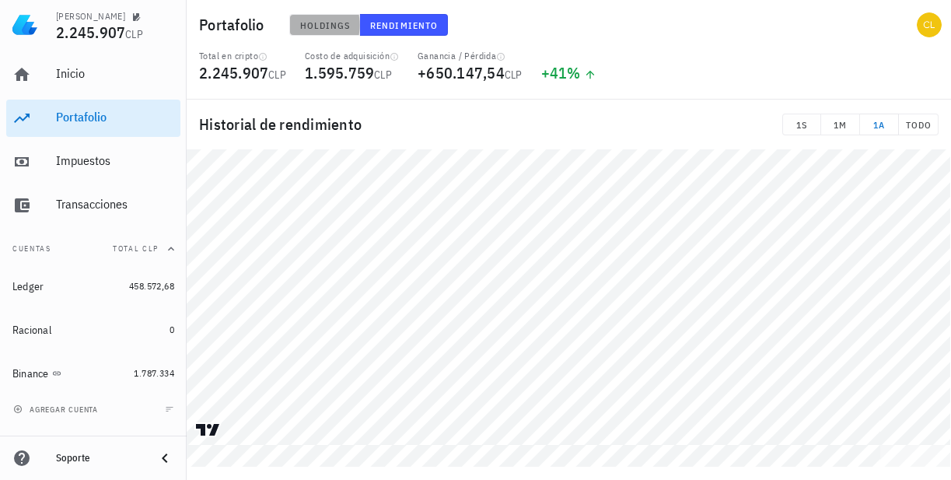
click at [340, 26] on span "Holdings" at bounding box center [324, 25] width 51 height 12
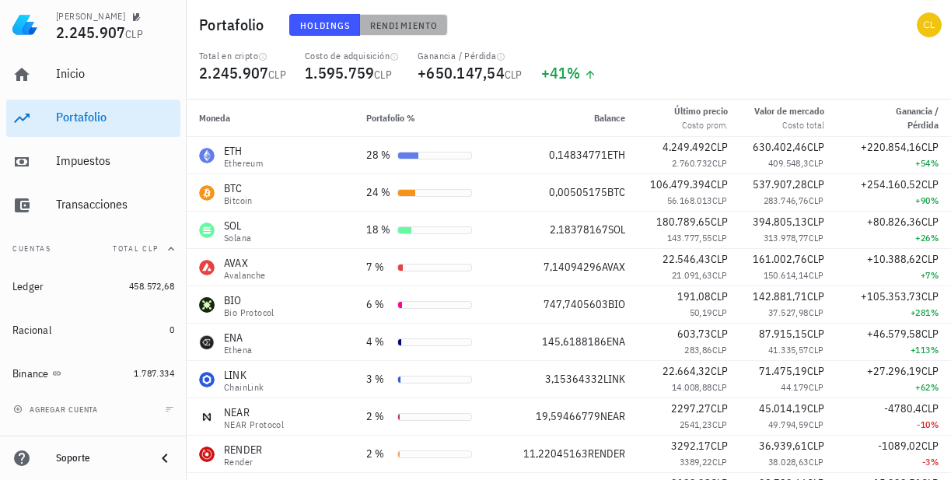
click at [391, 33] on button "Rendimiento" at bounding box center [404, 25] width 88 height 22
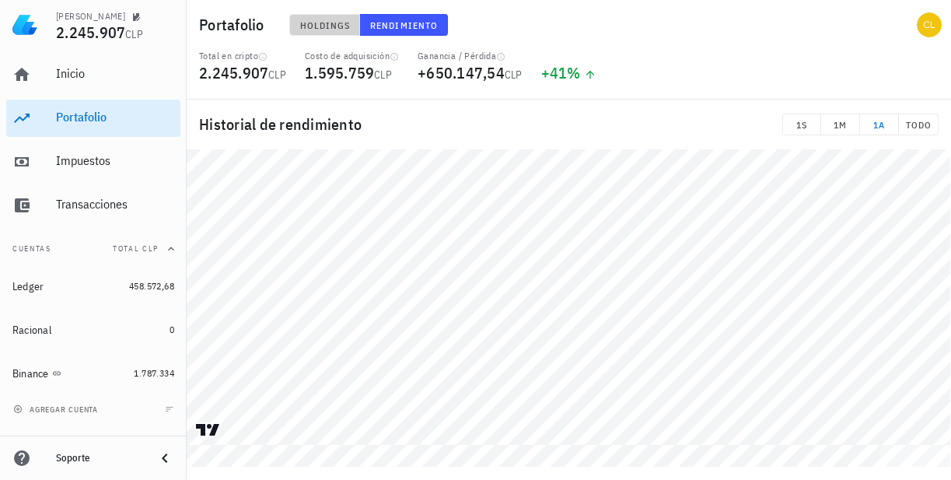
click at [323, 29] on span "Holdings" at bounding box center [324, 25] width 51 height 12
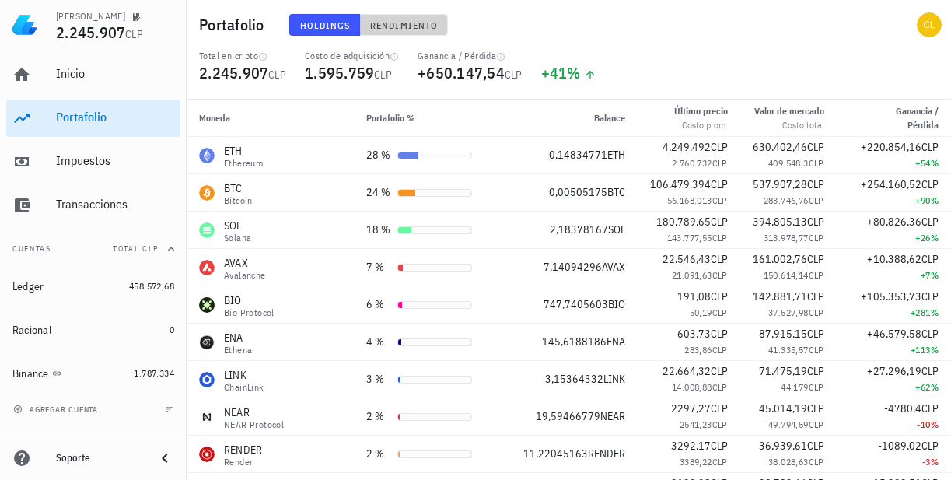
click at [399, 27] on span "Rendimiento" at bounding box center [403, 25] width 68 height 12
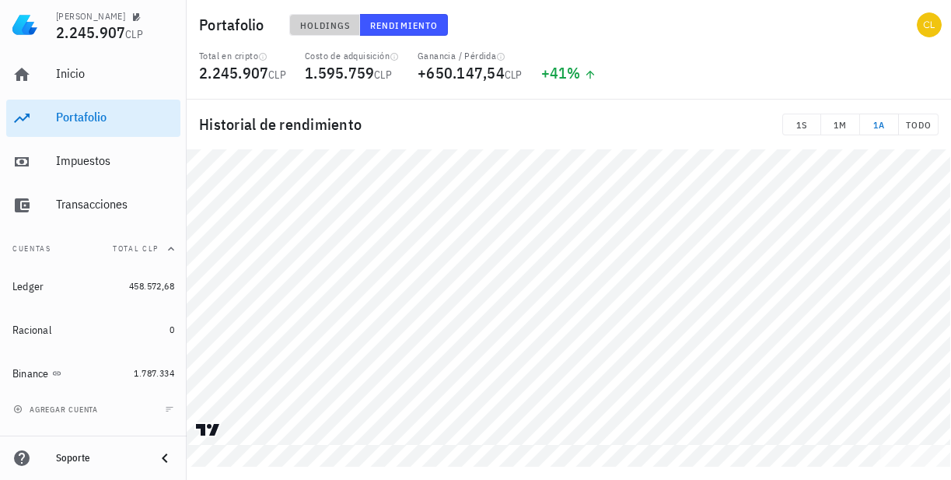
click at [322, 26] on span "Holdings" at bounding box center [324, 25] width 51 height 12
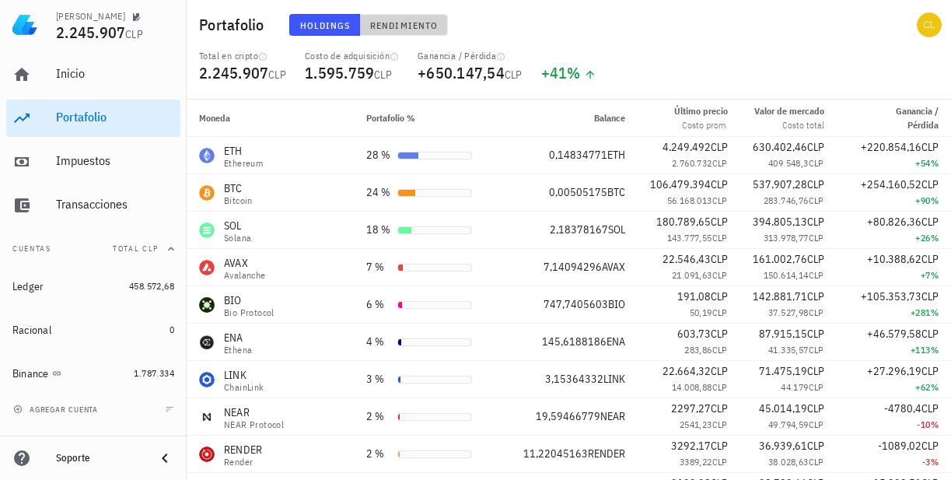
click at [382, 21] on span "Rendimiento" at bounding box center [403, 25] width 68 height 12
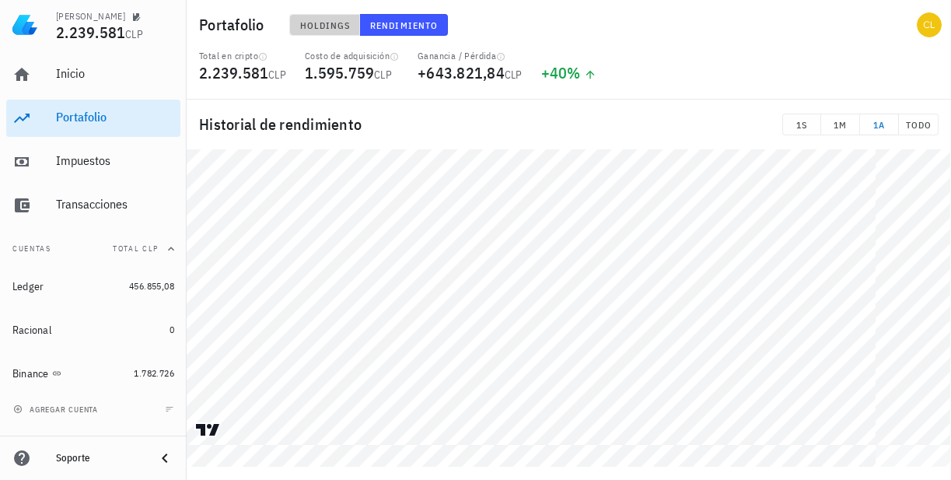
click at [336, 26] on span "Holdings" at bounding box center [324, 25] width 51 height 12
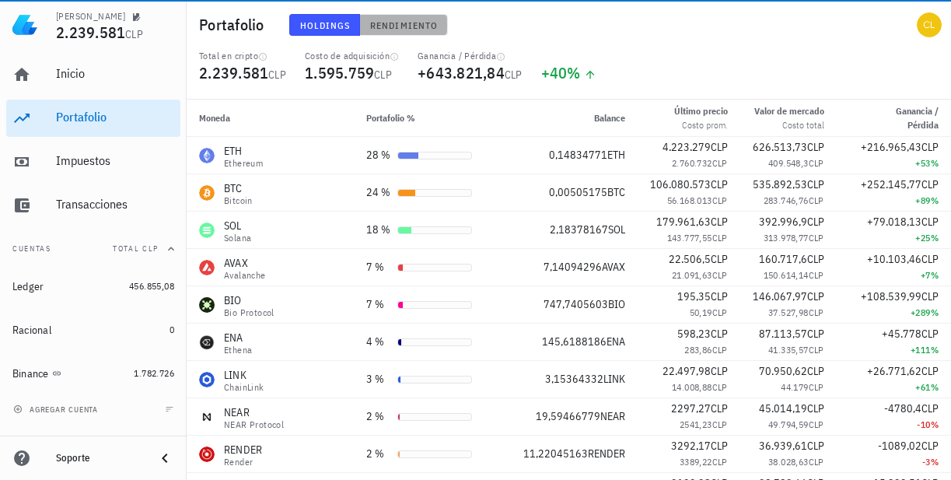
click at [387, 30] on span "Rendimiento" at bounding box center [403, 25] width 68 height 12
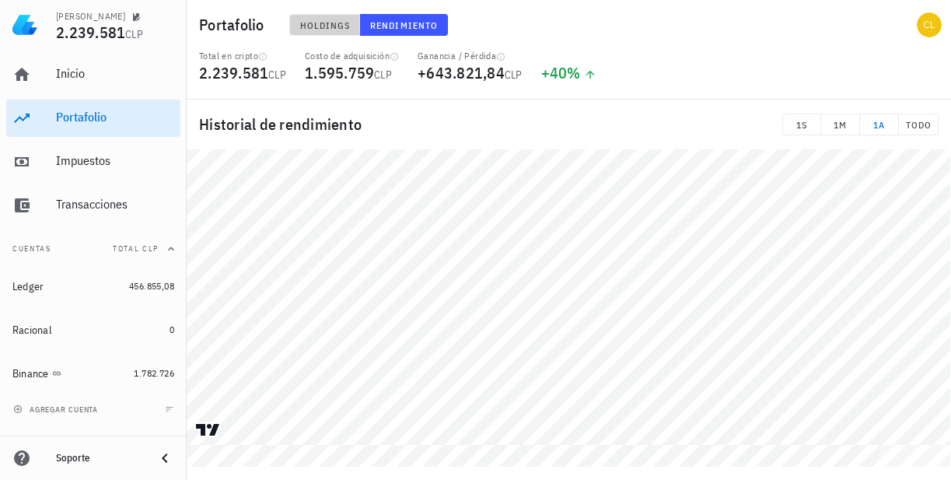
click at [325, 23] on span "Holdings" at bounding box center [324, 25] width 51 height 12
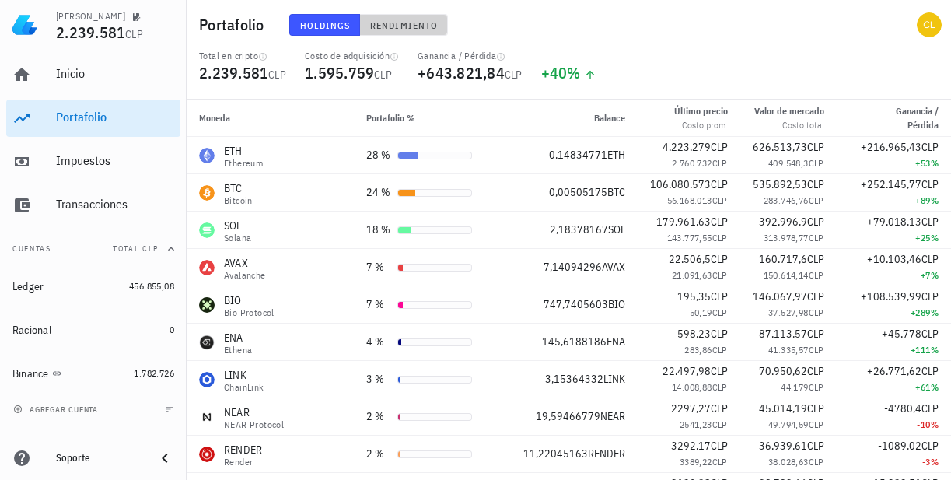
click at [403, 24] on span "Rendimiento" at bounding box center [403, 25] width 68 height 12
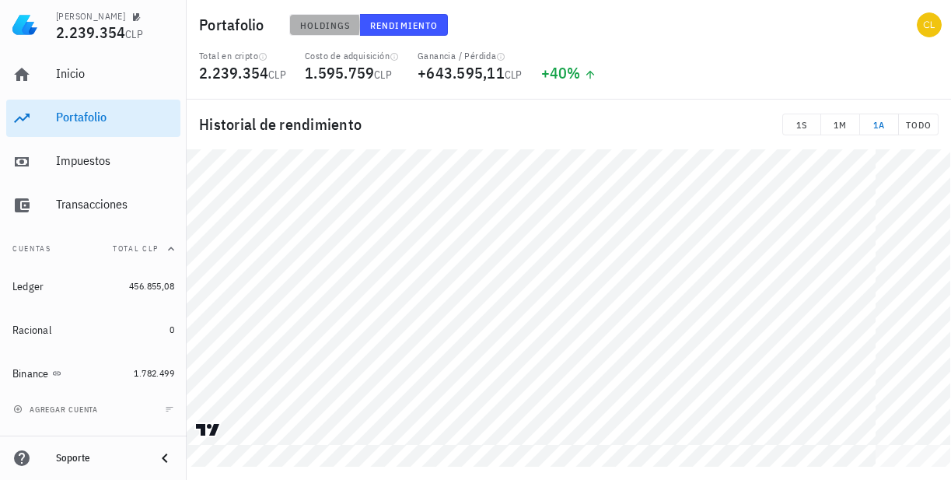
click at [337, 20] on span "Holdings" at bounding box center [324, 25] width 51 height 12
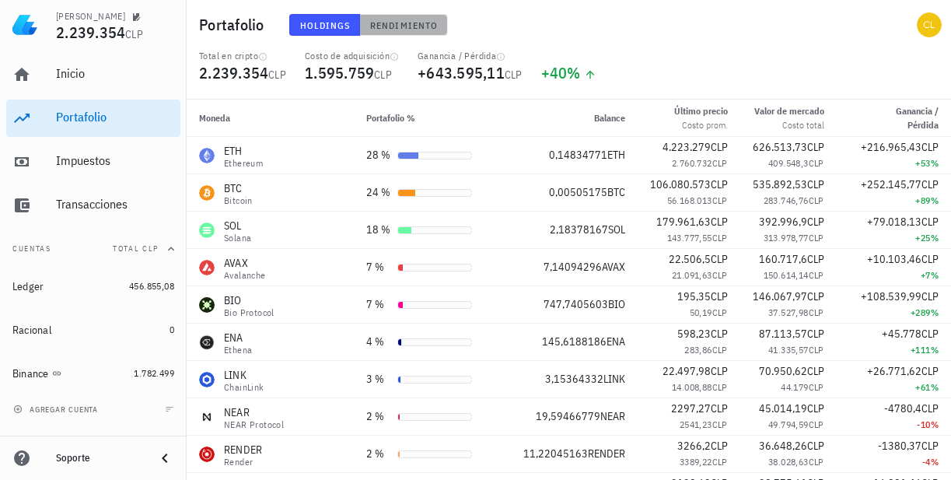
click at [396, 22] on span "Rendimiento" at bounding box center [403, 25] width 68 height 12
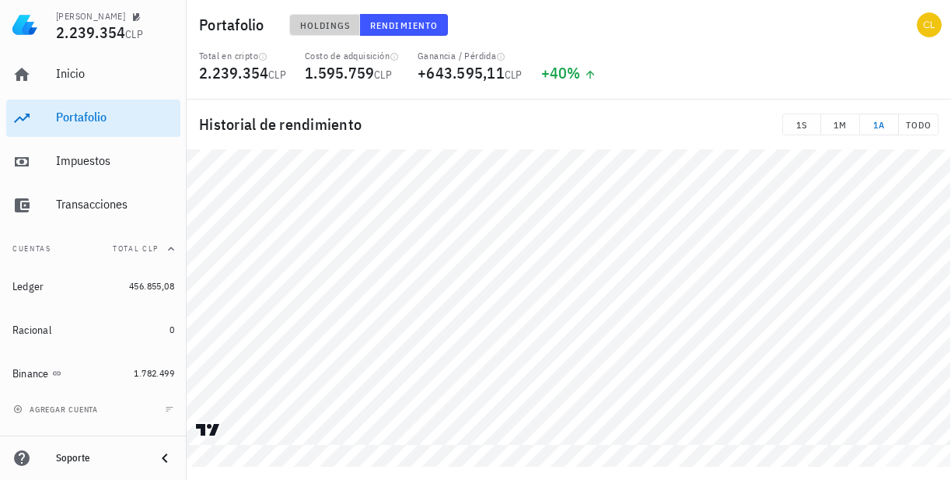
click at [323, 25] on span "Holdings" at bounding box center [324, 25] width 51 height 12
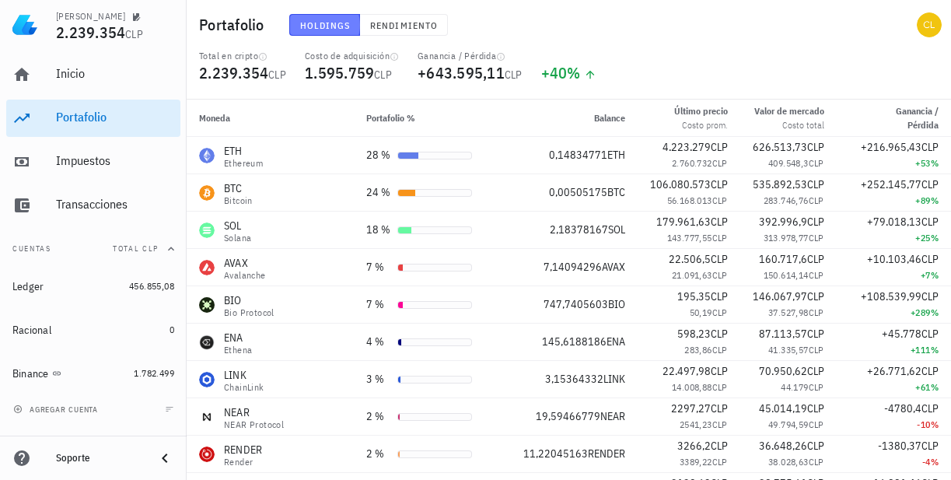
click at [323, 25] on span "Holdings" at bounding box center [324, 25] width 51 height 12
click at [399, 26] on span "Rendimiento" at bounding box center [403, 25] width 68 height 12
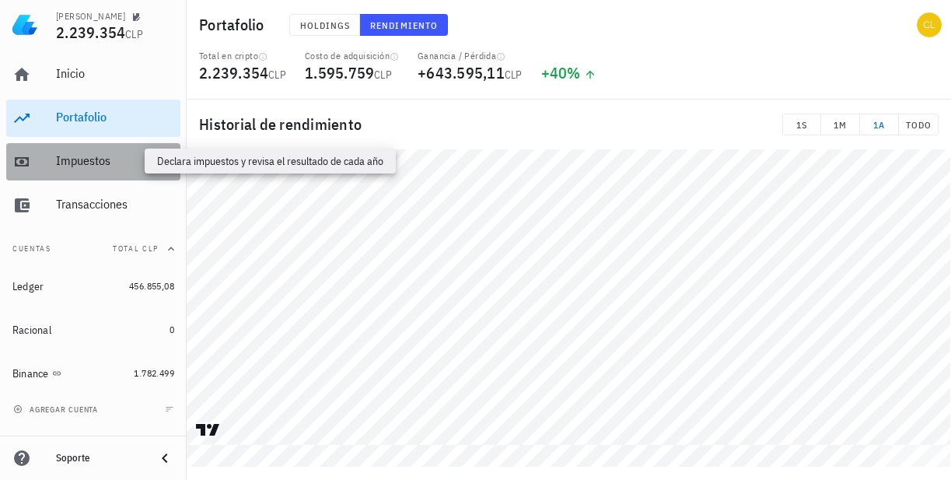
click at [103, 159] on div "Impuestos" at bounding box center [115, 160] width 118 height 15
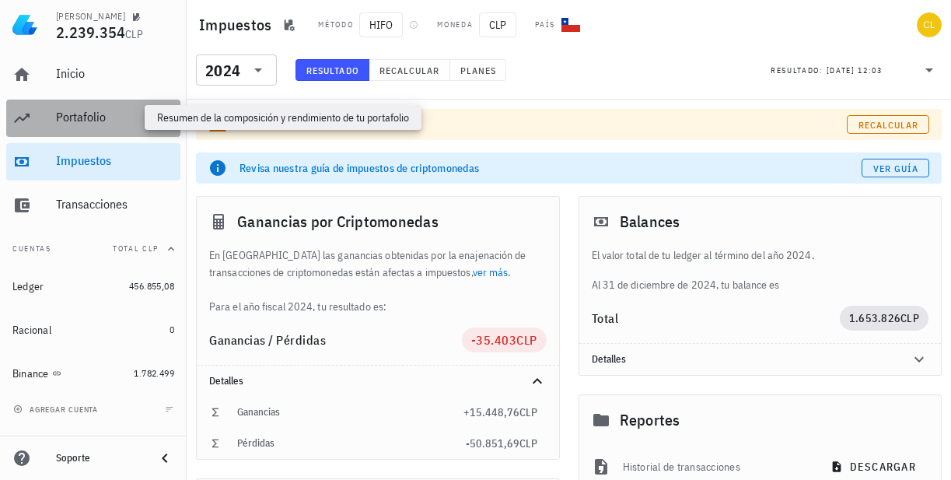
click at [93, 121] on div "Portafolio" at bounding box center [115, 117] width 118 height 15
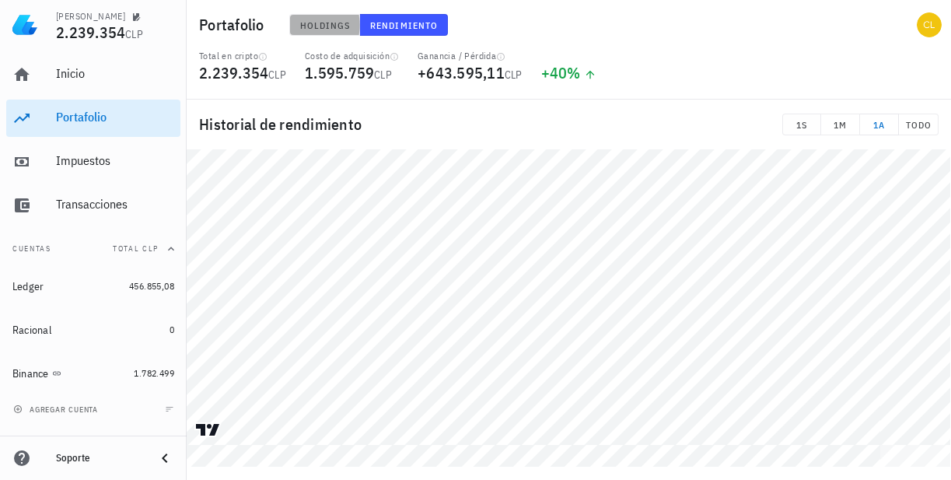
click at [324, 26] on span "Holdings" at bounding box center [324, 25] width 51 height 12
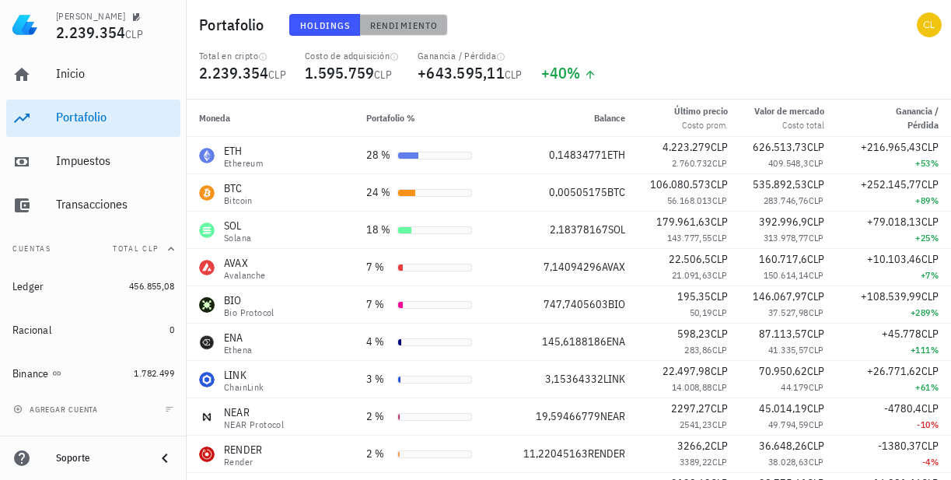
click at [400, 27] on span "Rendimiento" at bounding box center [403, 25] width 68 height 12
